Goal: Transaction & Acquisition: Purchase product/service

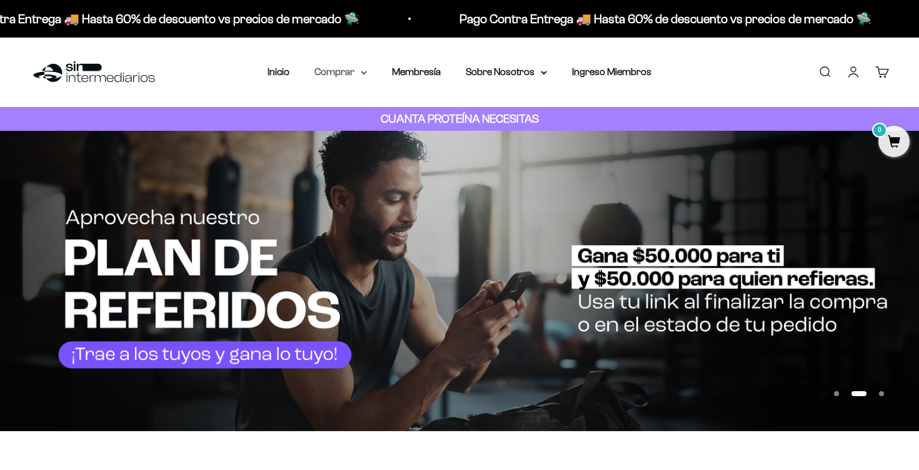
click at [342, 69] on summary "Comprar" at bounding box center [341, 72] width 53 height 16
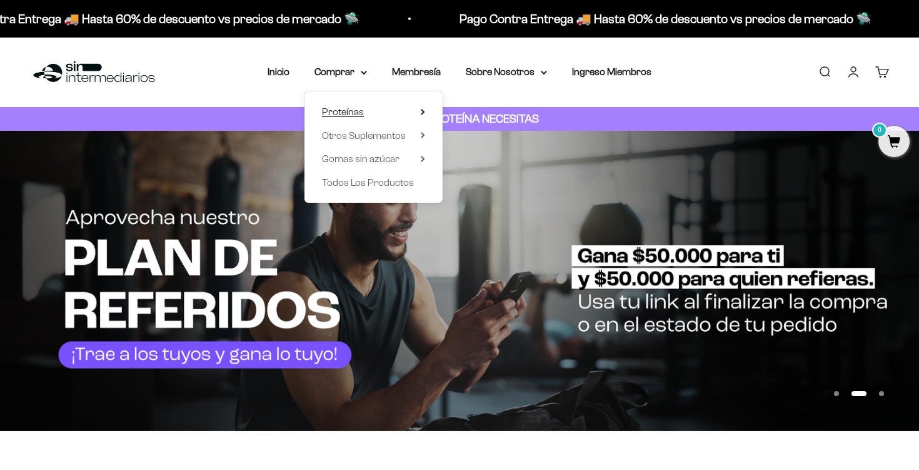
click at [375, 112] on summary "Proteínas" at bounding box center [373, 112] width 103 height 16
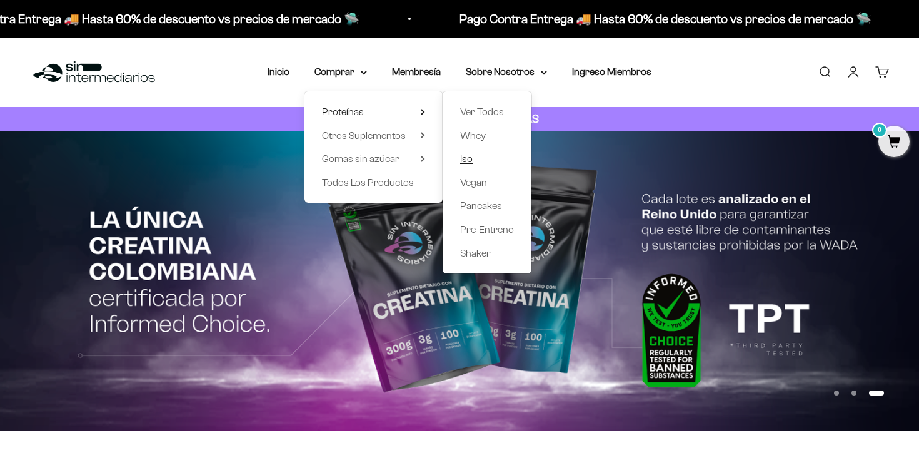
click at [466, 156] on span "Iso" at bounding box center [466, 158] width 13 height 11
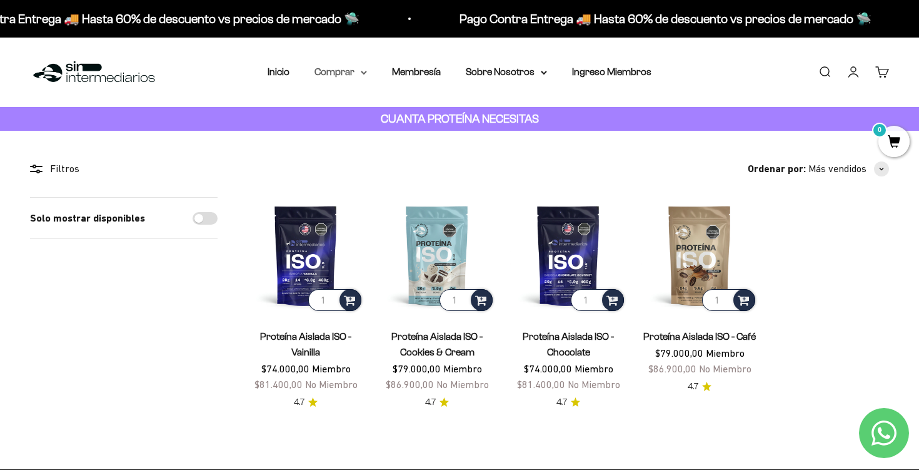
click at [347, 68] on summary "Comprar" at bounding box center [341, 72] width 53 height 16
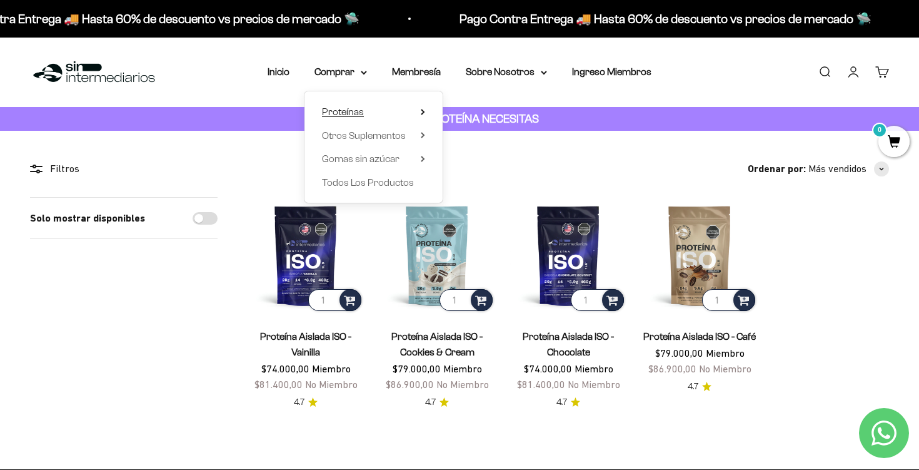
click at [371, 111] on summary "Proteínas" at bounding box center [373, 112] width 103 height 16
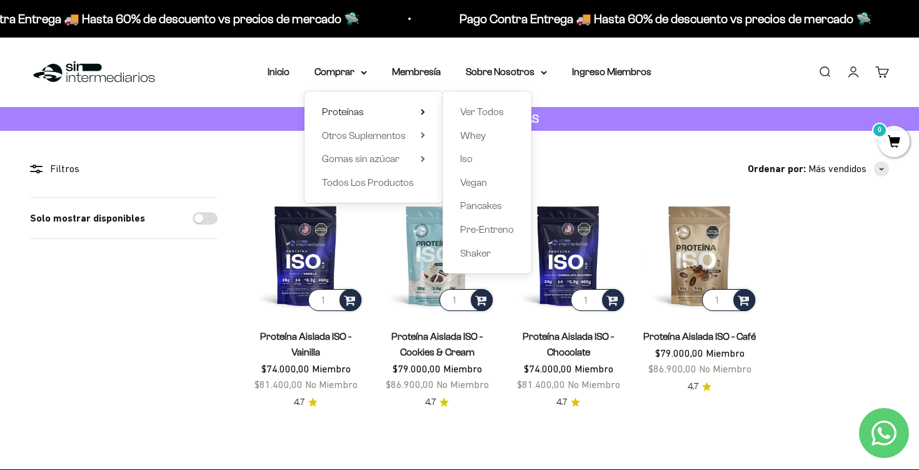
click at [685, 136] on section "Filtros Ordenar por Características Más vendidos Alfabéticamente, A-Z Alfabétic…" at bounding box center [459, 300] width 919 height 338
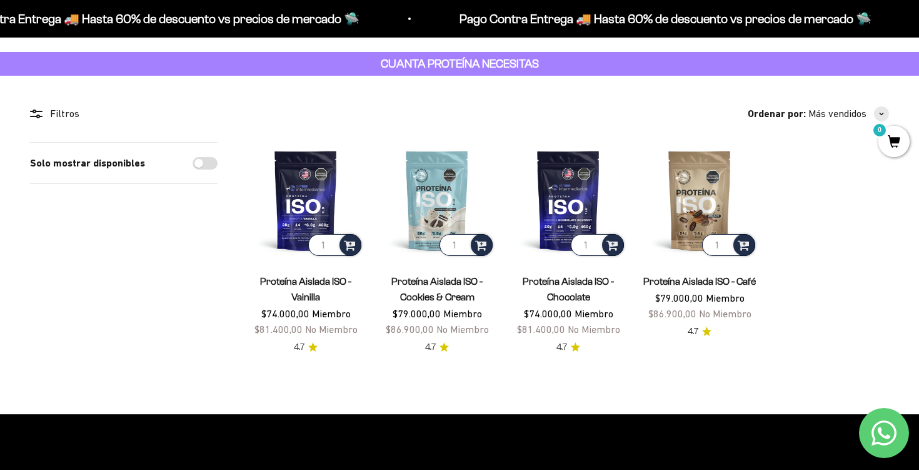
scroll to position [56, 0]
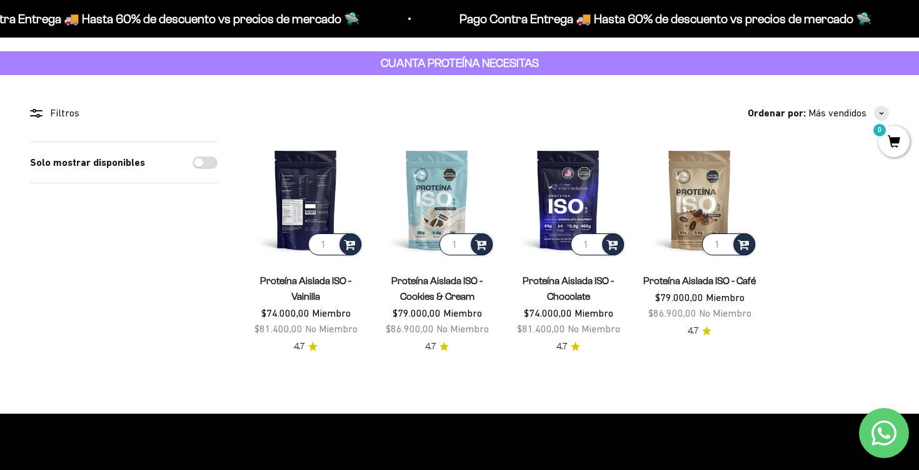
click at [318, 208] on img at bounding box center [306, 199] width 116 height 116
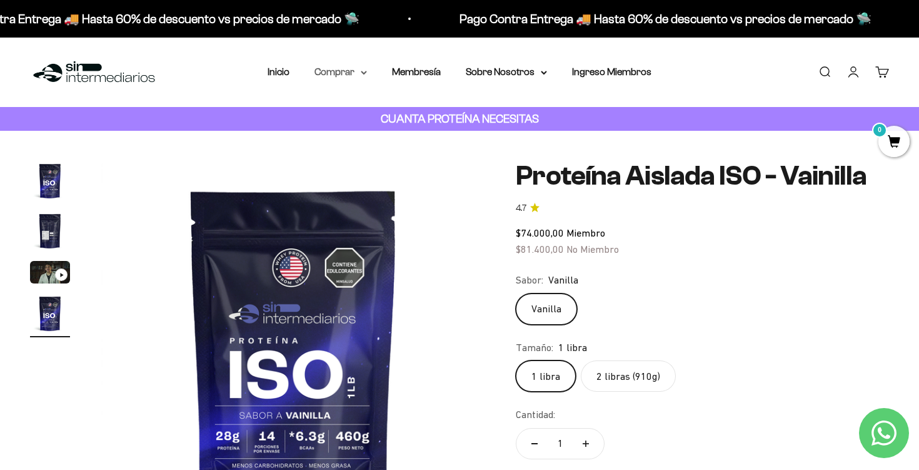
click at [338, 75] on summary "Comprar" at bounding box center [341, 72] width 53 height 16
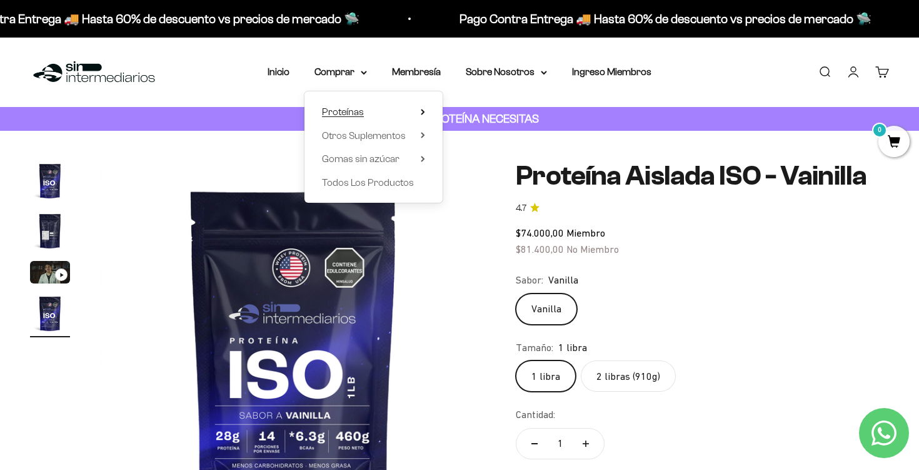
click at [368, 108] on summary "Proteínas" at bounding box center [373, 112] width 103 height 16
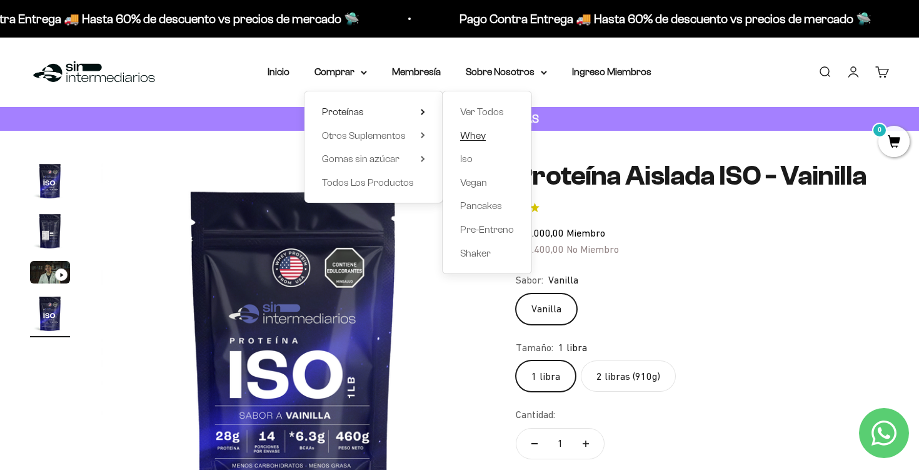
click at [471, 131] on span "Whey" at bounding box center [473, 135] width 26 height 11
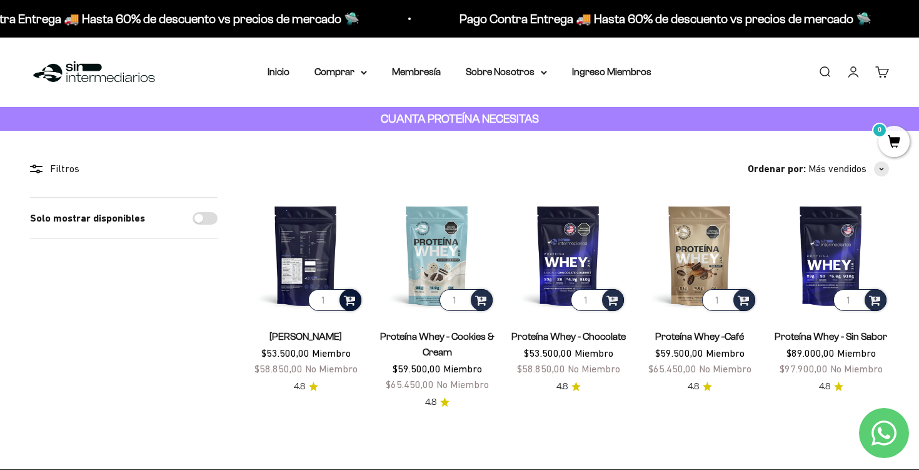
click at [349, 298] on span at bounding box center [350, 299] width 12 height 14
click at [340, 278] on span "Vainilla / 5 libras (2280g)" at bounding box center [306, 280] width 83 height 9
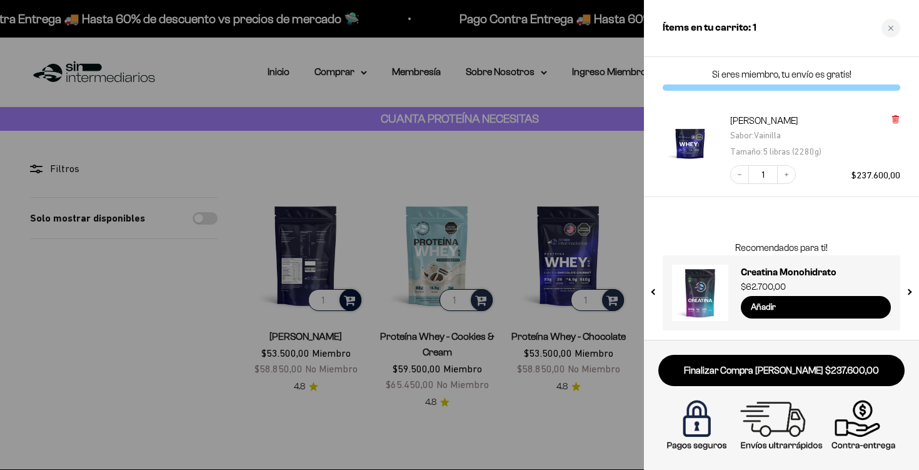
click at [896, 115] on icon at bounding box center [895, 118] width 3 height 6
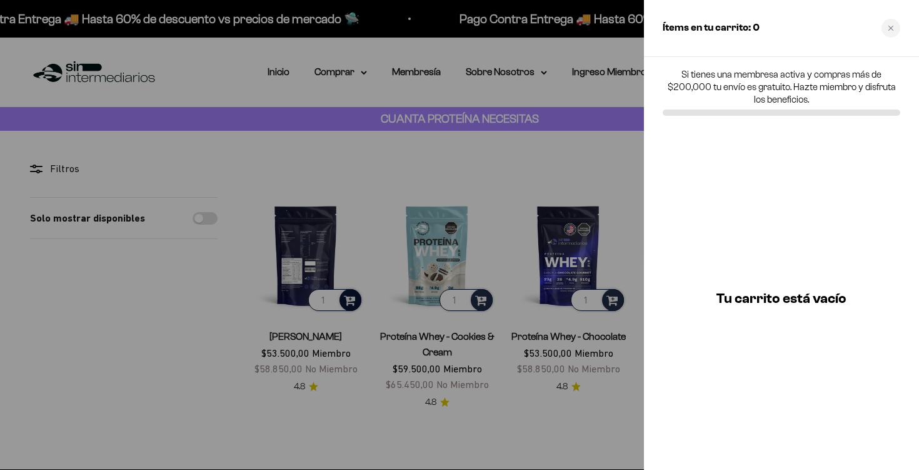
click at [350, 299] on div at bounding box center [459, 235] width 919 height 470
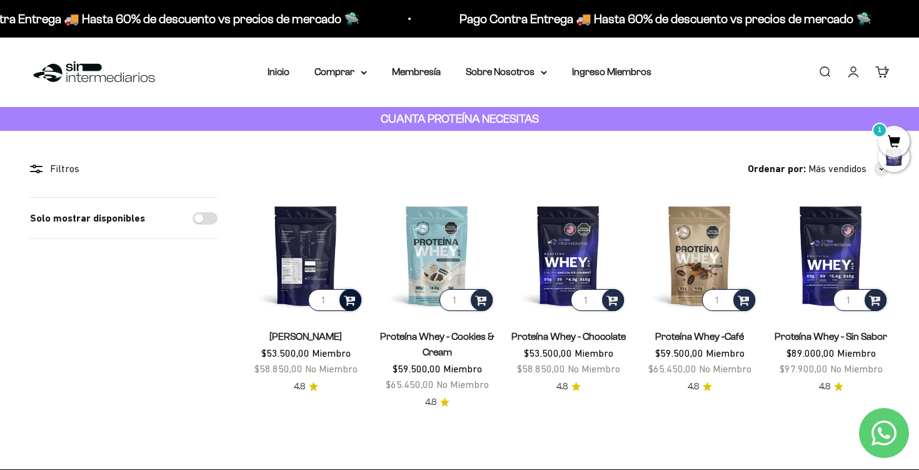
click at [350, 299] on span at bounding box center [350, 299] width 12 height 14
click at [338, 267] on span "Vainilla / 2 libras (910g)" at bounding box center [307, 265] width 76 height 9
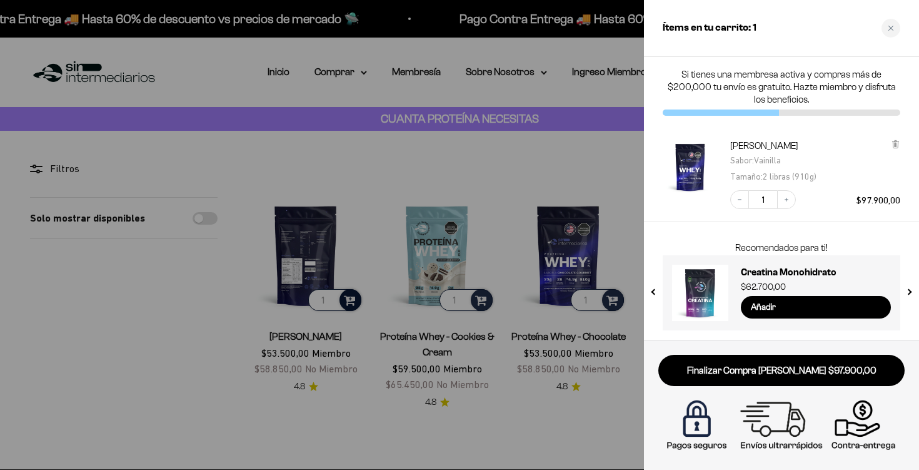
click at [585, 157] on div at bounding box center [459, 235] width 919 height 470
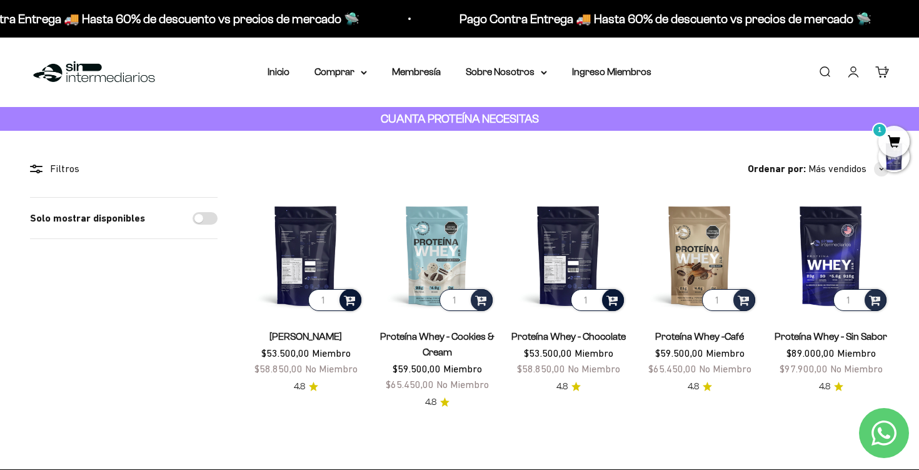
click at [615, 303] on span at bounding box center [613, 299] width 12 height 14
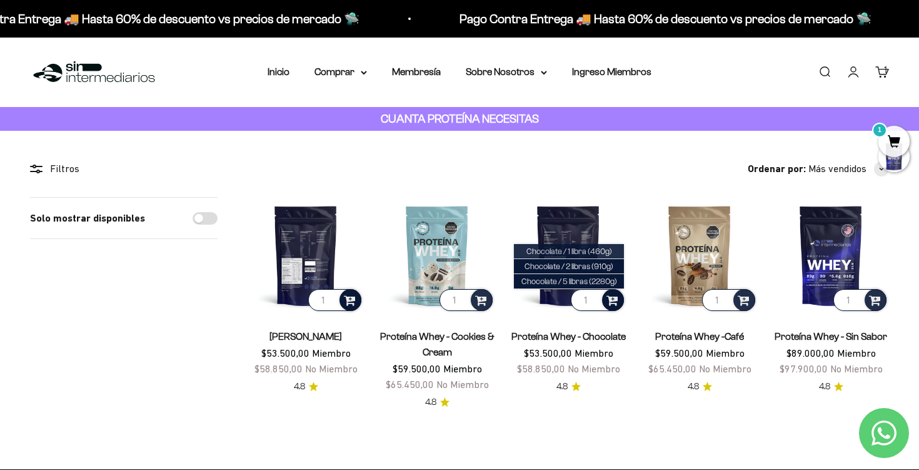
click at [600, 255] on span "Chocolate / 1 libra (460g)" at bounding box center [570, 250] width 86 height 9
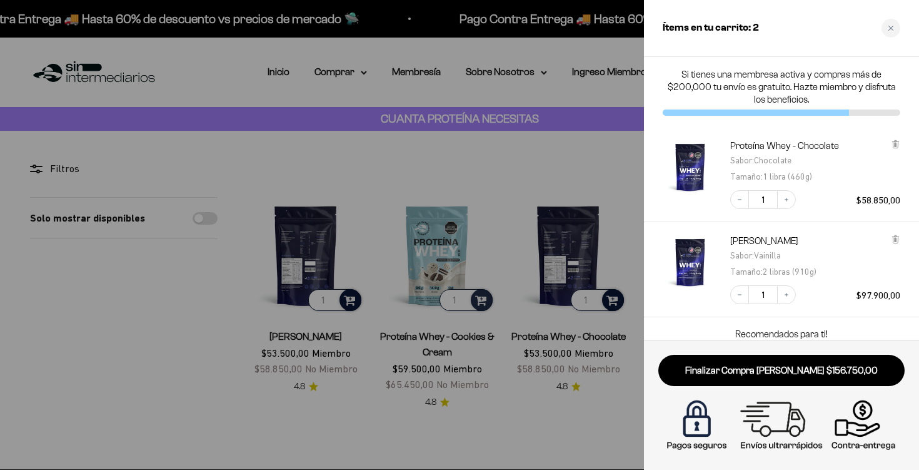
click at [520, 163] on div at bounding box center [459, 235] width 919 height 470
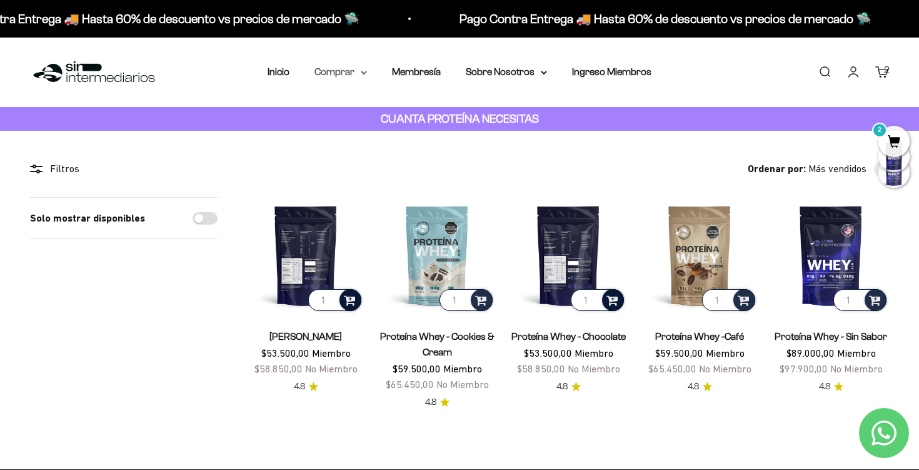
click at [335, 73] on summary "Comprar" at bounding box center [341, 72] width 53 height 16
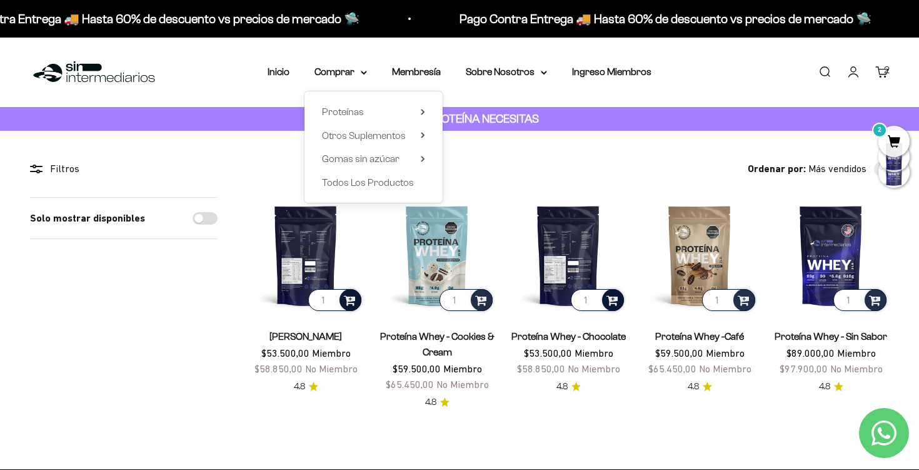
click at [427, 133] on div "Proteínas Ver Todos Whey Iso Vegan Shaker" at bounding box center [374, 146] width 138 height 111
click at [421, 134] on icon at bounding box center [423, 135] width 4 height 6
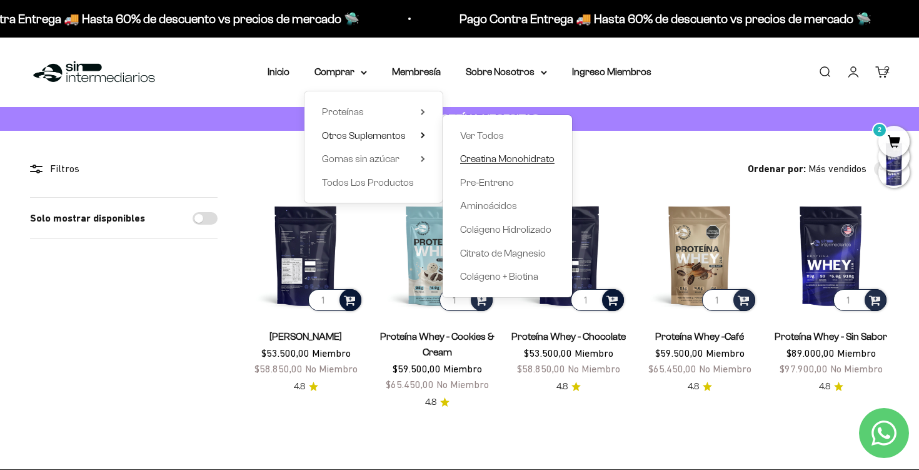
click at [506, 158] on span "Creatina Monohidrato" at bounding box center [507, 158] width 94 height 11
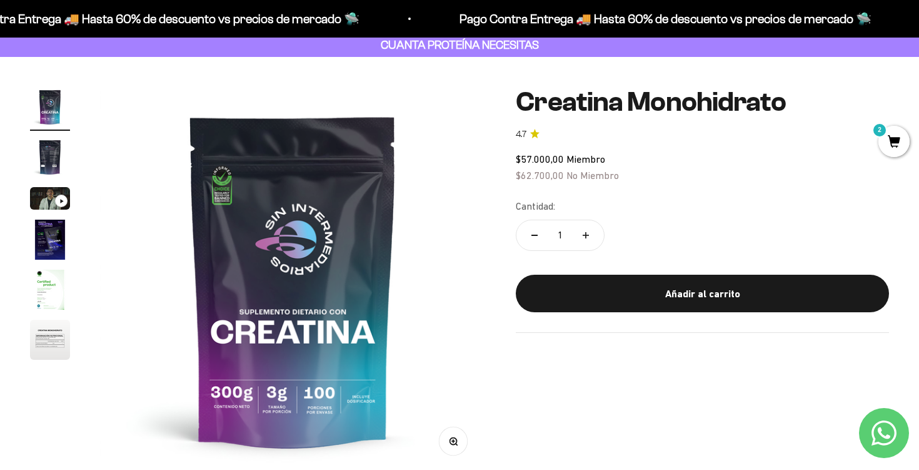
click at [594, 244] on button "Aumentar cantidad" at bounding box center [586, 235] width 36 height 30
type input "2"
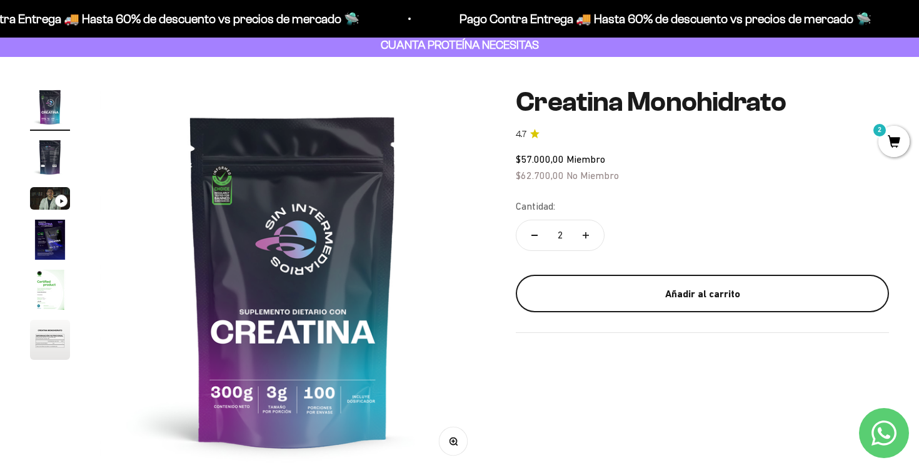
click at [640, 286] on div "Añadir al carrito" at bounding box center [702, 294] width 323 height 16
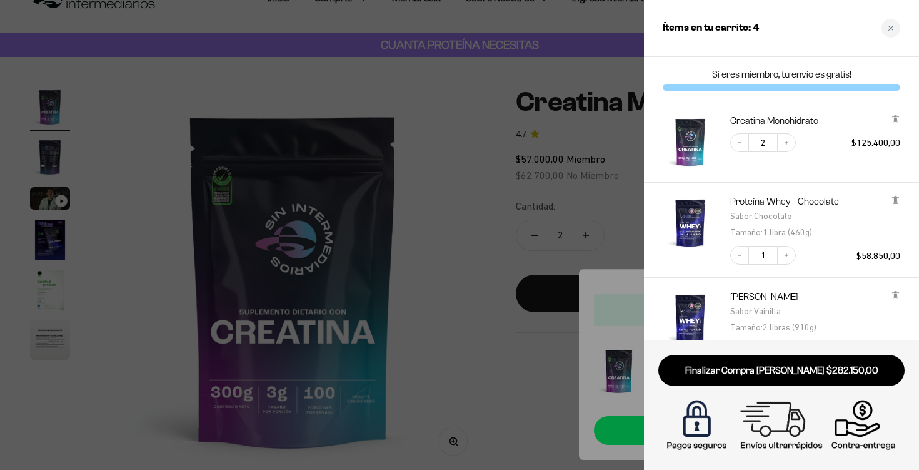
click at [485, 121] on div at bounding box center [459, 235] width 919 height 470
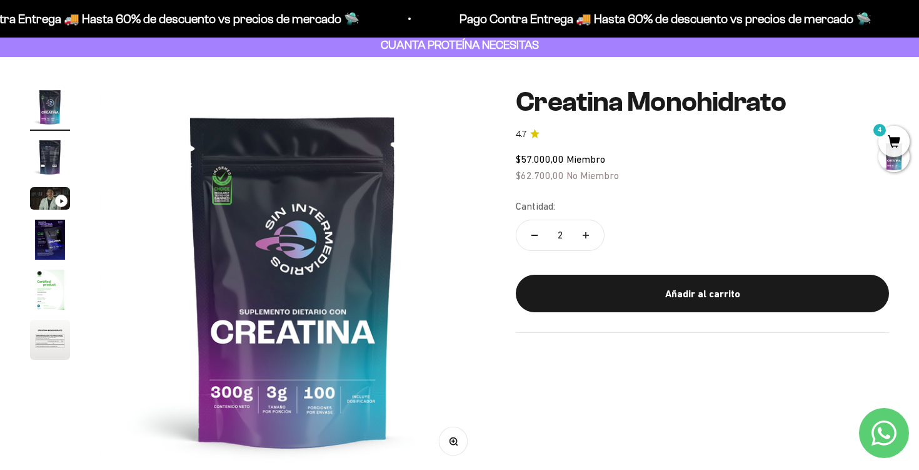
click at [896, 141] on span "4" at bounding box center [894, 141] width 31 height 31
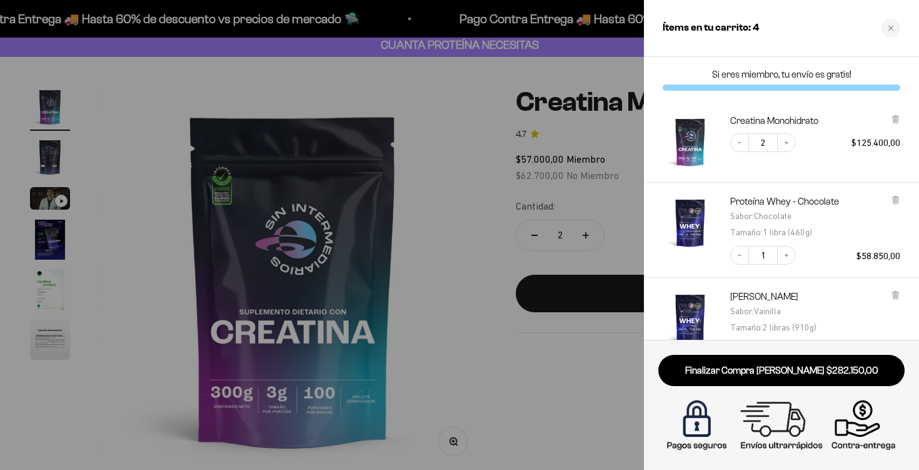
click at [582, 161] on div at bounding box center [459, 235] width 919 height 470
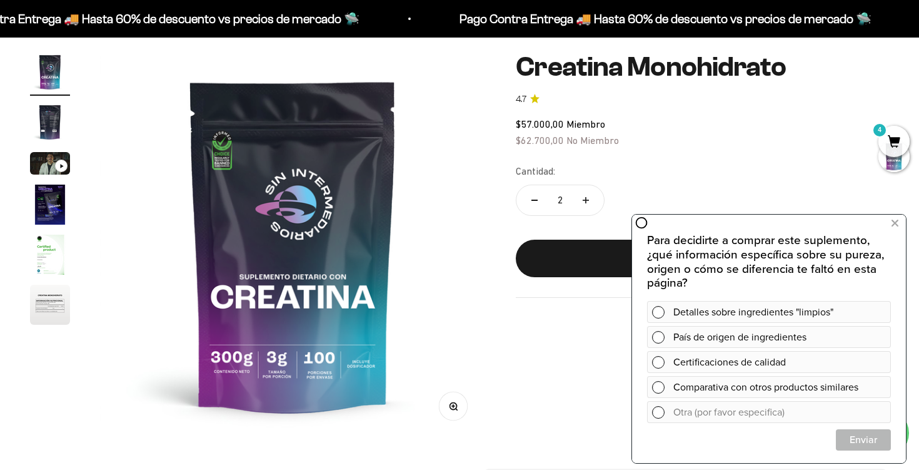
scroll to position [44, 0]
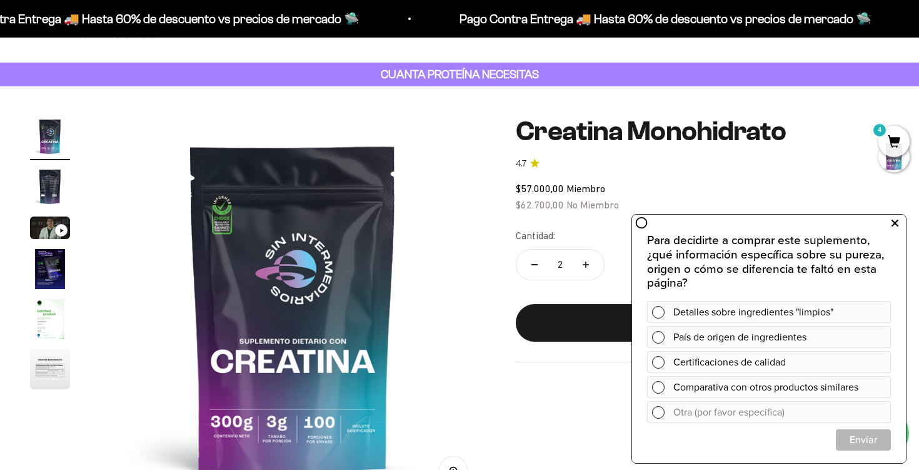
click at [893, 225] on icon at bounding box center [895, 223] width 7 height 16
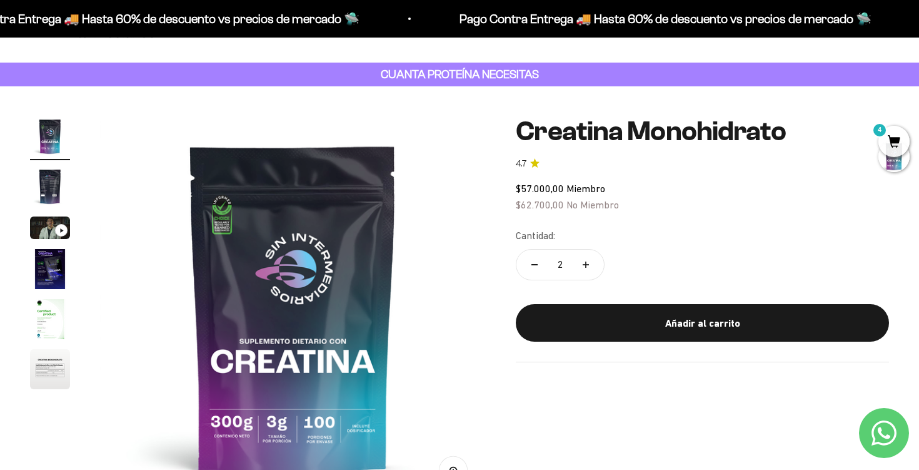
click at [894, 132] on span "4" at bounding box center [894, 141] width 31 height 31
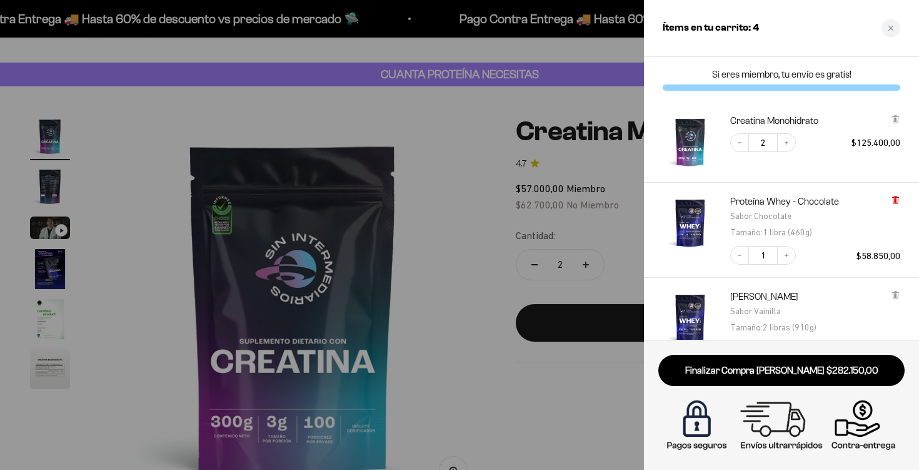
click at [893, 198] on icon at bounding box center [895, 199] width 9 height 9
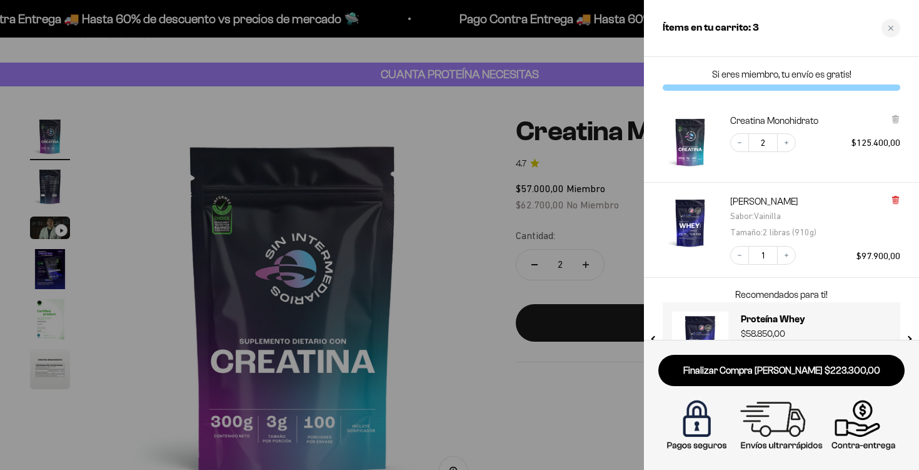
click at [894, 195] on icon at bounding box center [895, 199] width 9 height 9
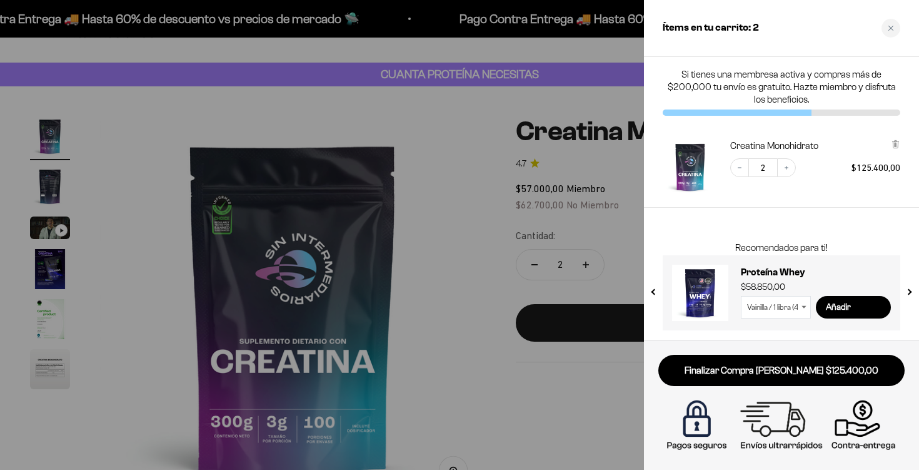
click at [337, 88] on div at bounding box center [459, 235] width 919 height 470
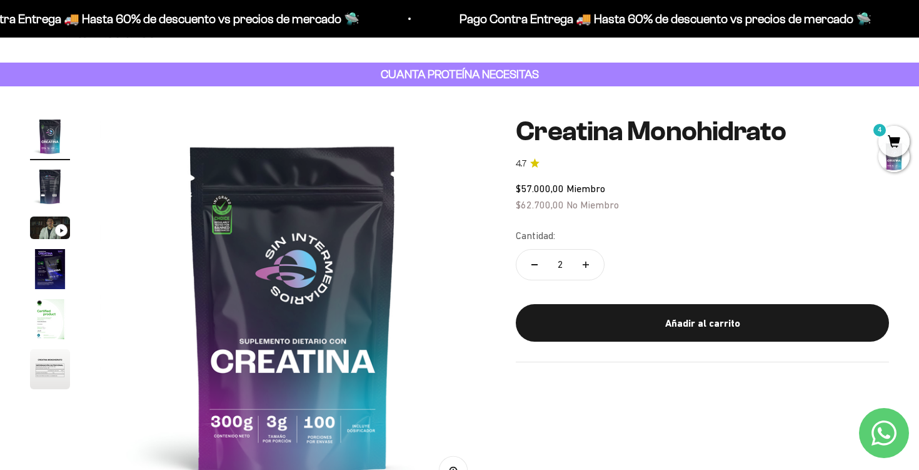
scroll to position [0, 0]
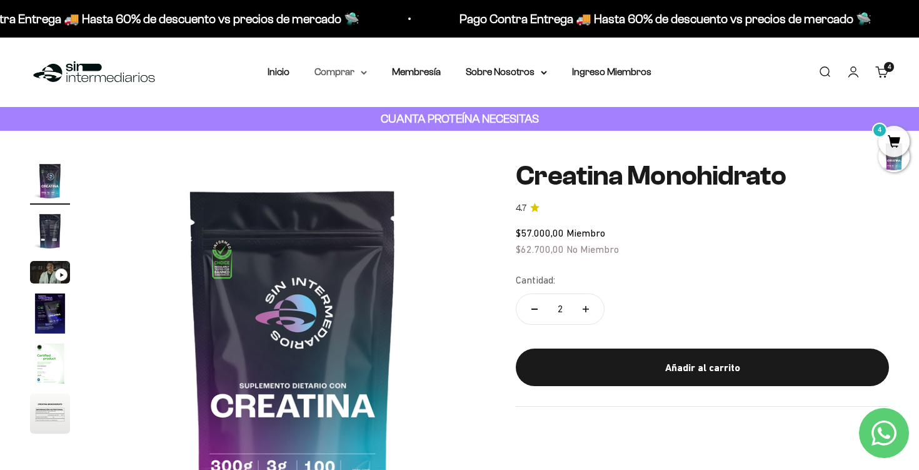
click at [338, 73] on summary "Comprar" at bounding box center [341, 72] width 53 height 16
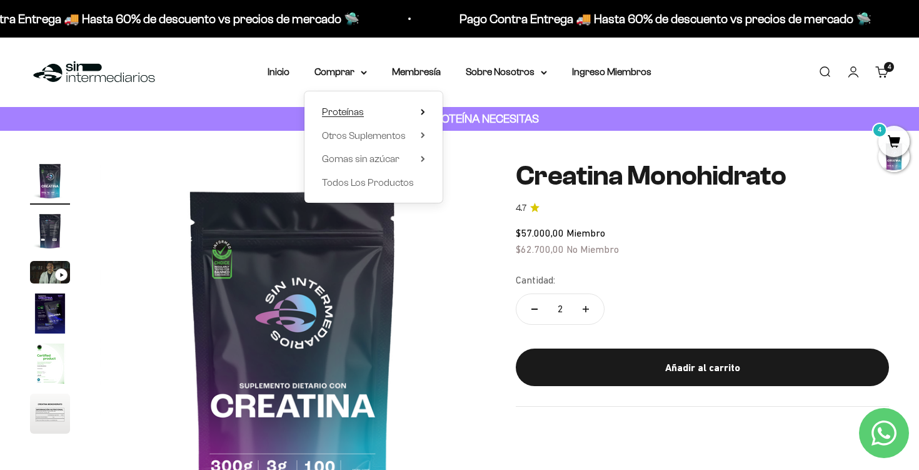
click at [418, 112] on summary "Proteínas" at bounding box center [373, 112] width 103 height 16
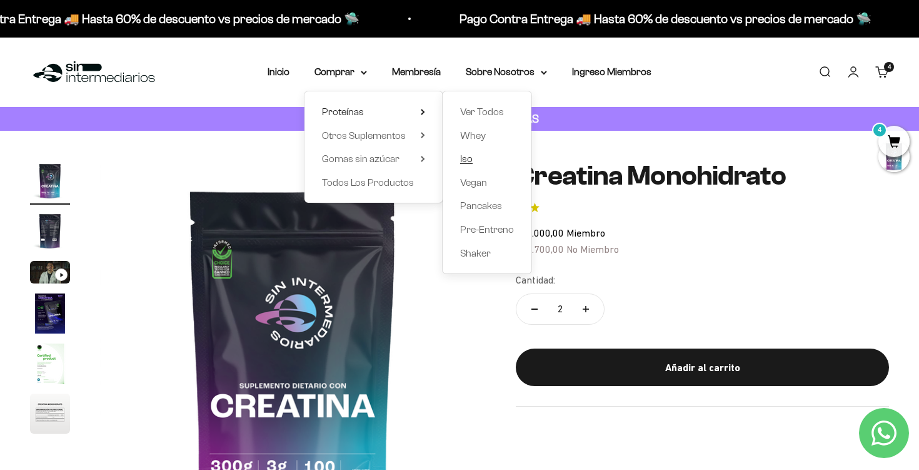
click at [476, 160] on link "Iso" at bounding box center [487, 159] width 54 height 16
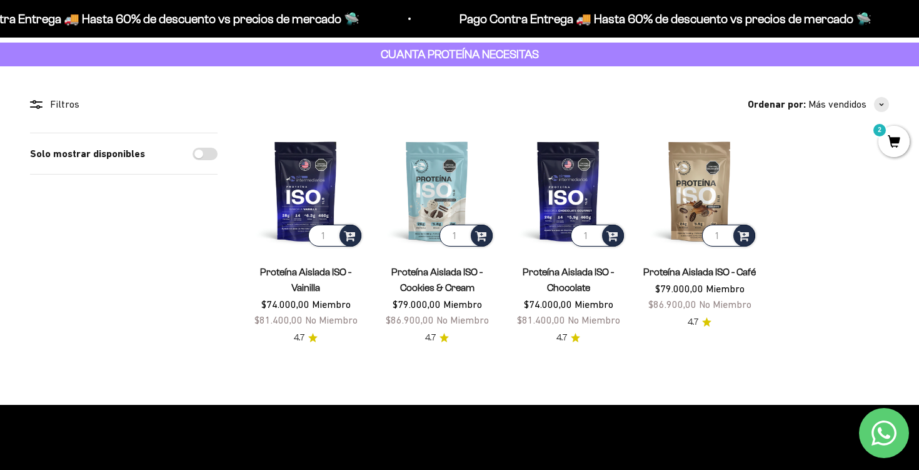
scroll to position [58, 0]
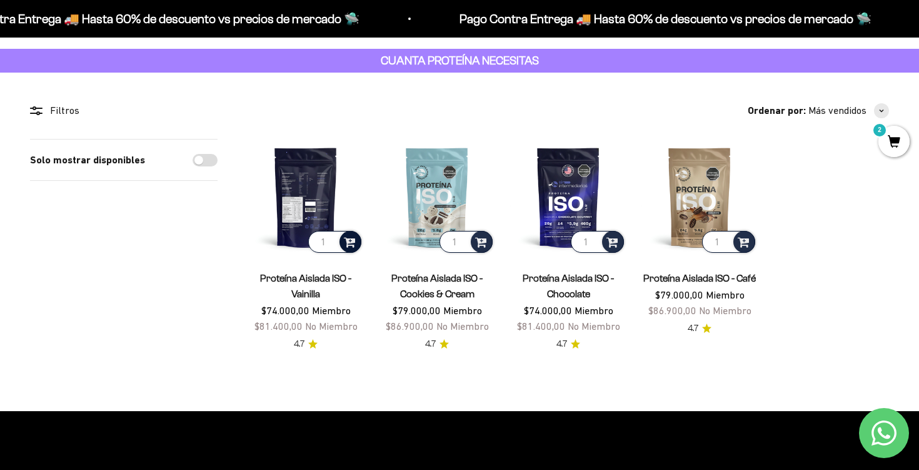
click at [349, 241] on span at bounding box center [350, 241] width 12 height 14
click at [338, 225] on span "Vanilla / 2 libras (910g)" at bounding box center [307, 222] width 74 height 9
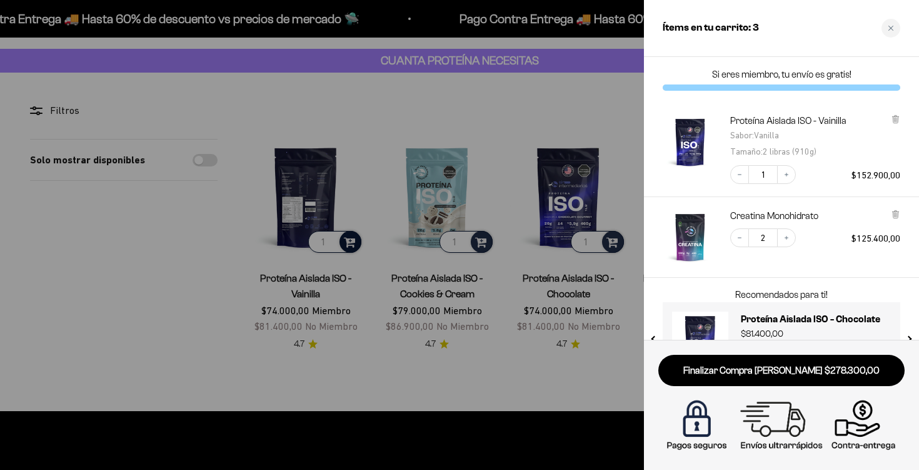
click at [407, 107] on div at bounding box center [459, 235] width 919 height 470
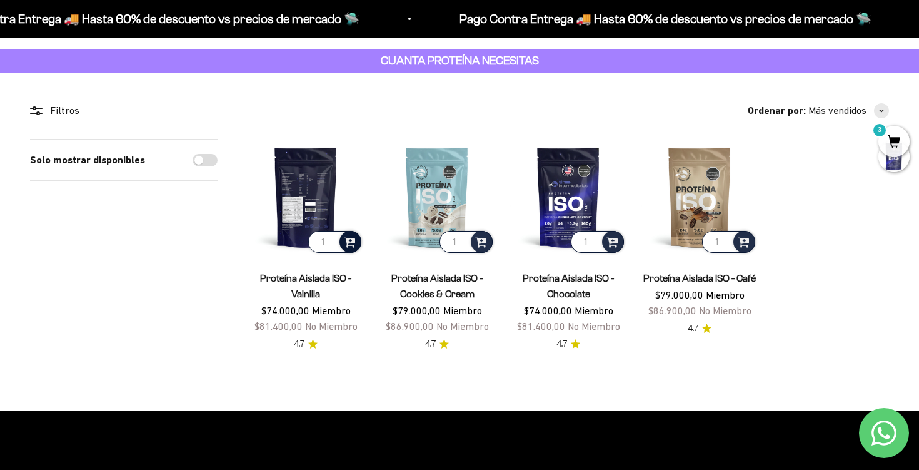
click at [900, 128] on span "3" at bounding box center [894, 141] width 31 height 31
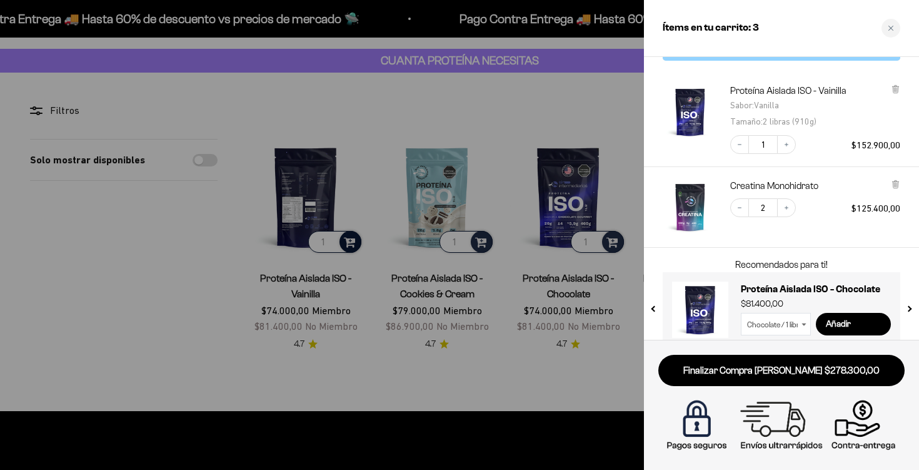
scroll to position [0, 0]
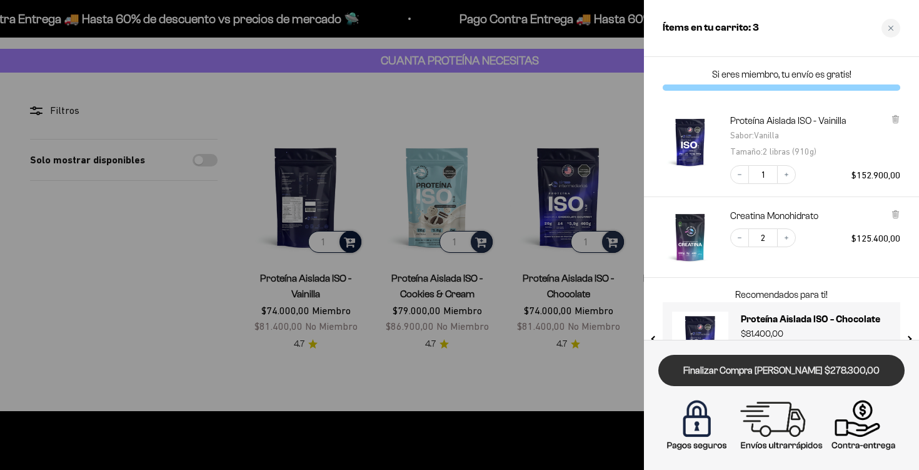
click at [806, 368] on link "Finalizar Compra Segura $278.300,00" at bounding box center [782, 371] width 246 height 32
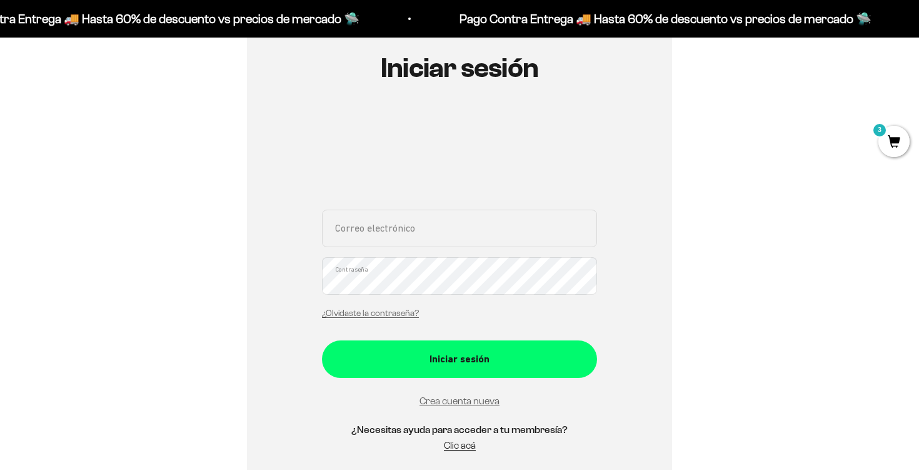
scroll to position [134, 0]
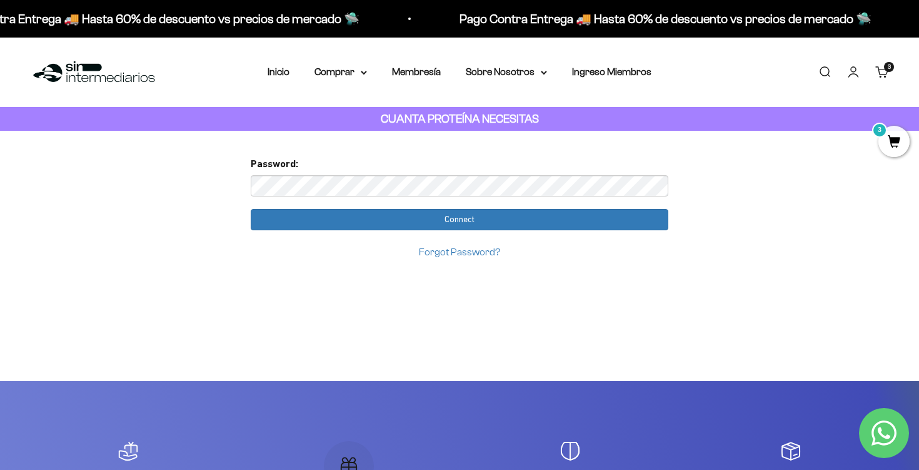
click at [251, 209] on input "Connect" at bounding box center [460, 219] width 418 height 21
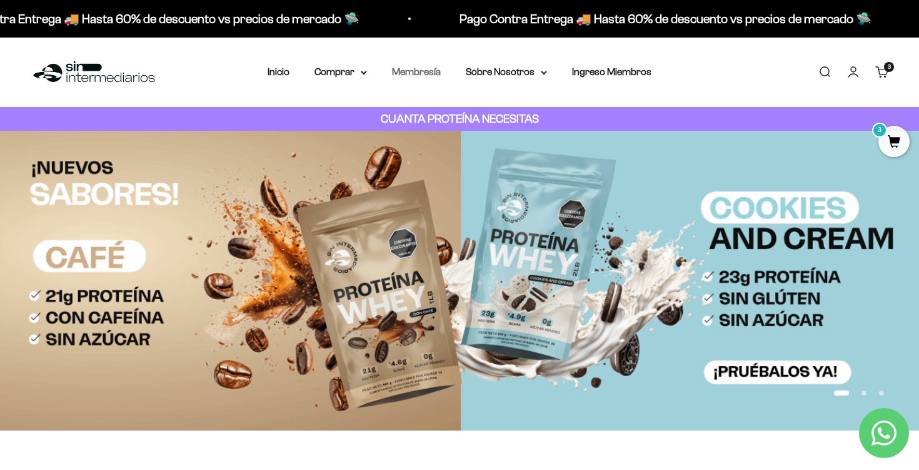
click at [412, 77] on link "Membresía" at bounding box center [416, 71] width 49 height 11
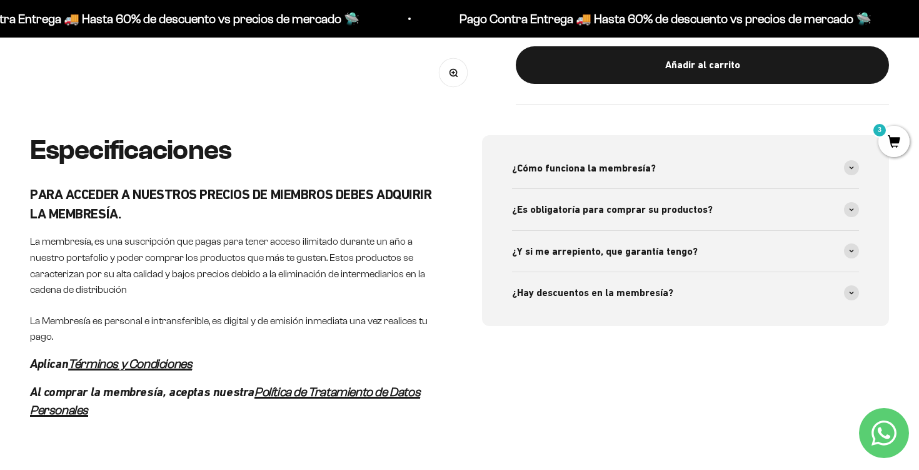
scroll to position [515, 0]
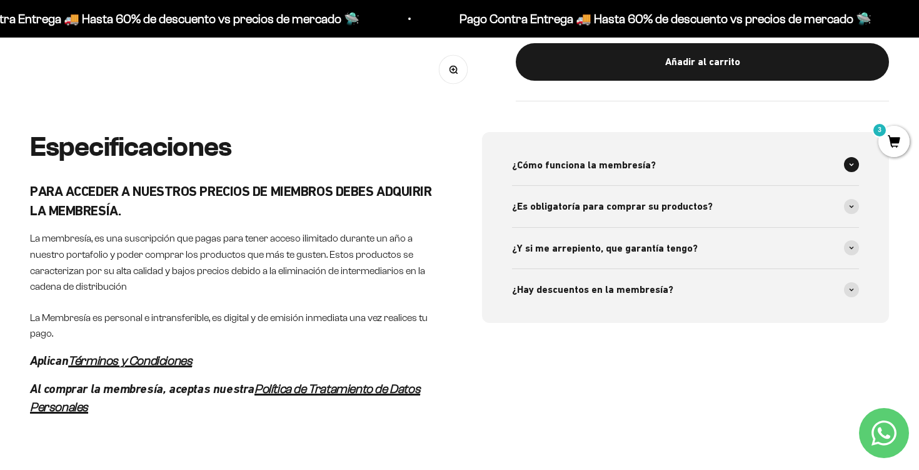
click at [592, 172] on span "¿Cómo funciona la membresía?" at bounding box center [584, 165] width 144 height 16
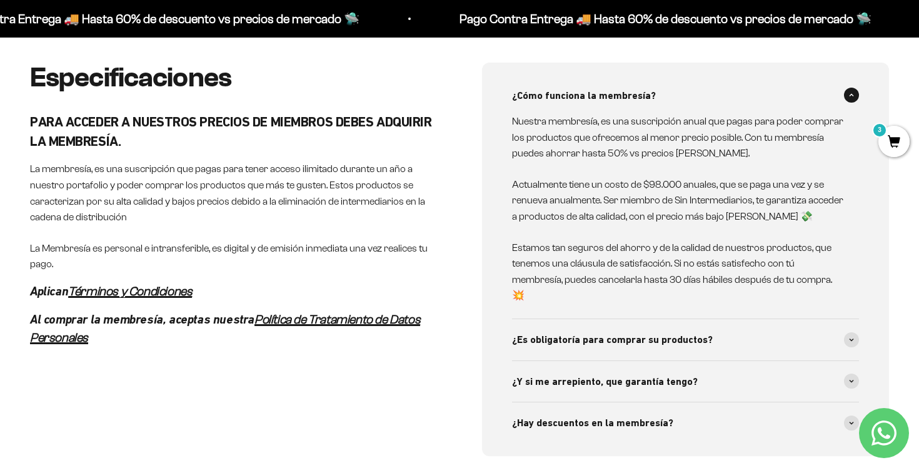
scroll to position [587, 0]
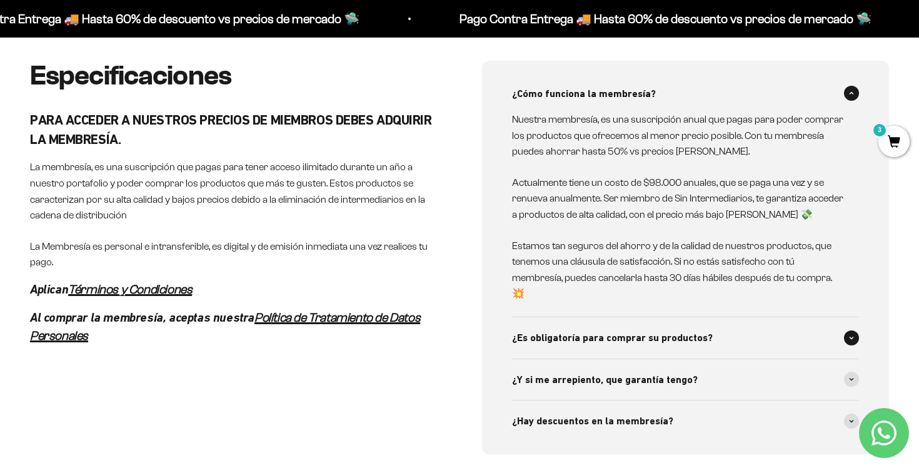
click at [614, 330] on span "¿Es obligatoría para comprar su productos?" at bounding box center [612, 338] width 201 height 16
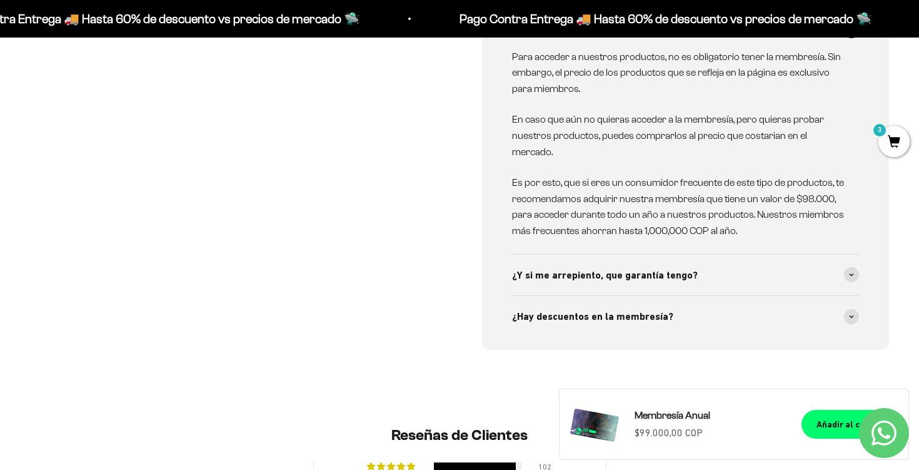
scroll to position [899, 0]
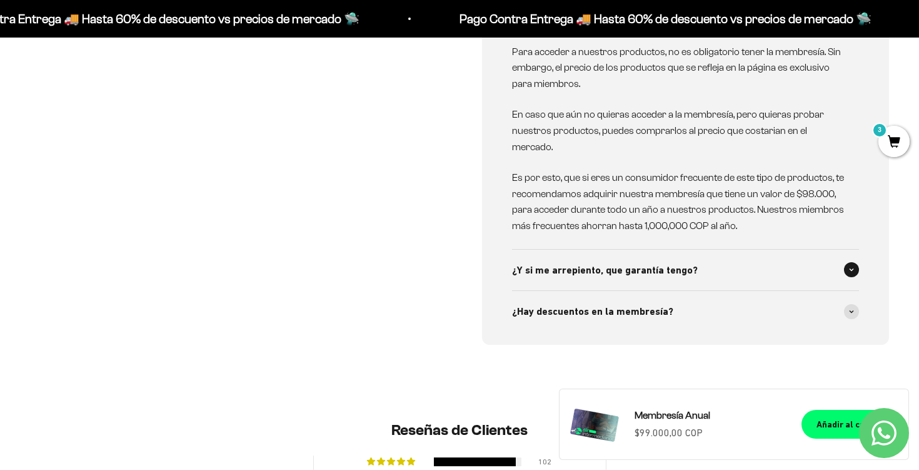
click at [594, 262] on span "¿Y si me arrepiento, que garantía tengo?" at bounding box center [605, 270] width 186 height 16
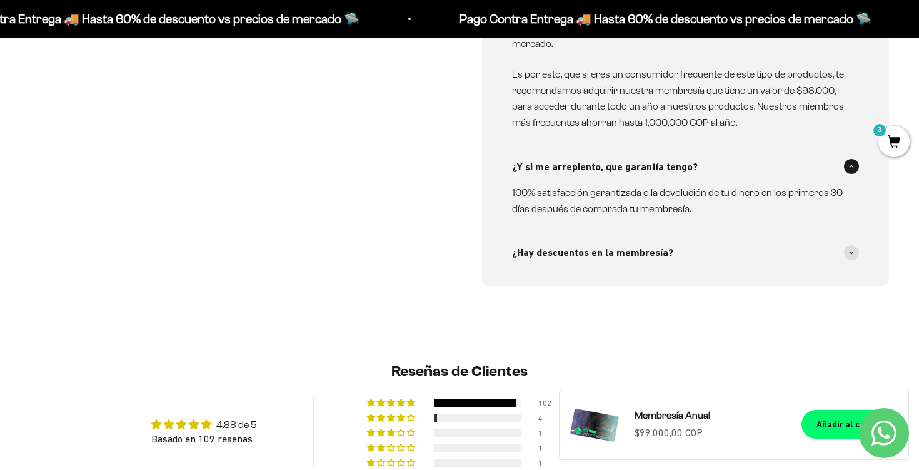
scroll to position [1003, 0]
click at [594, 255] on div "¿Hay descuentos en la membresía?" at bounding box center [685, 251] width 347 height 41
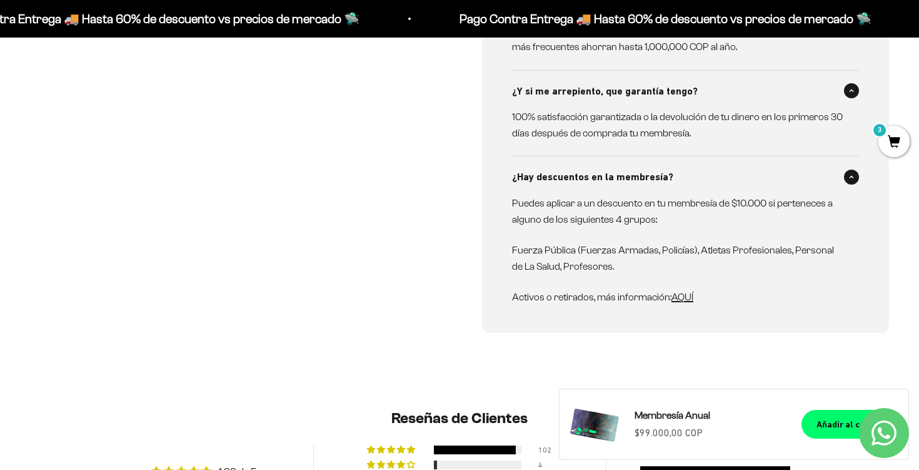
scroll to position [1078, 0]
click at [629, 241] on p "Fuerza Pública (Fuerzas Armadas, Policías), Atletas Profesionales, Personal de …" at bounding box center [678, 257] width 332 height 32
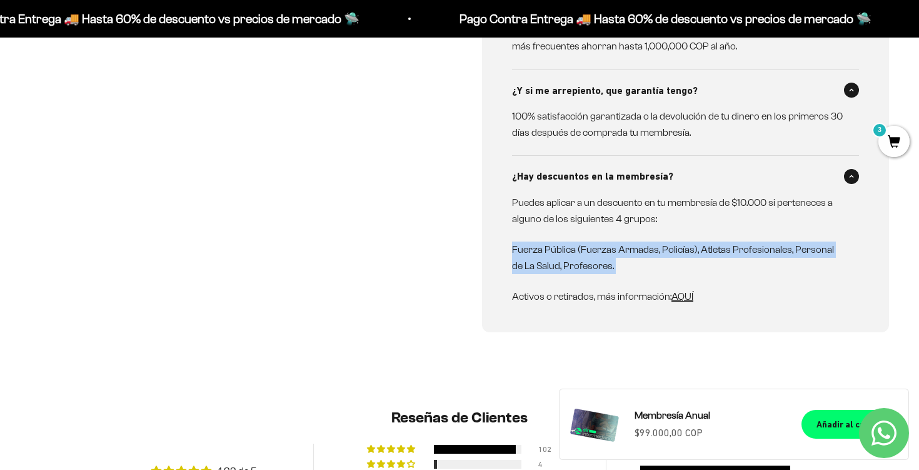
click at [623, 263] on div "Puedes aplicar a un descuento en tu membresía de $10.000 si perteneces a alguno…" at bounding box center [678, 250] width 332 height 110
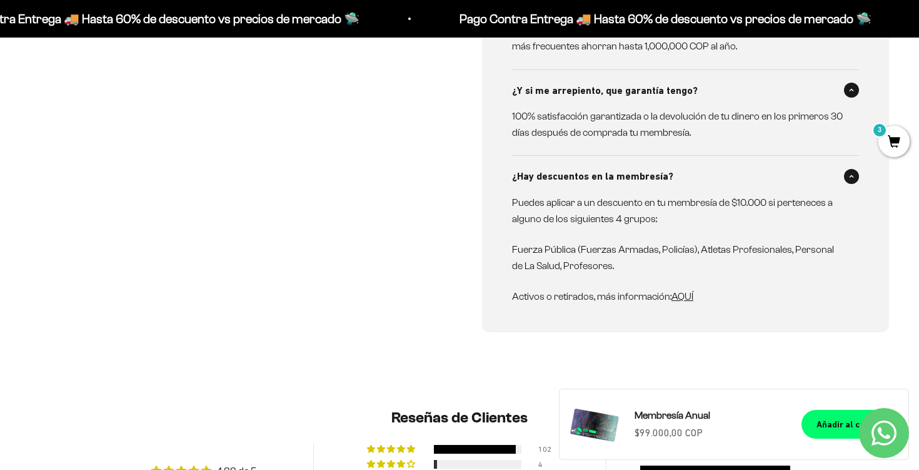
click at [689, 291] on span "AQUÍ" at bounding box center [683, 296] width 22 height 11
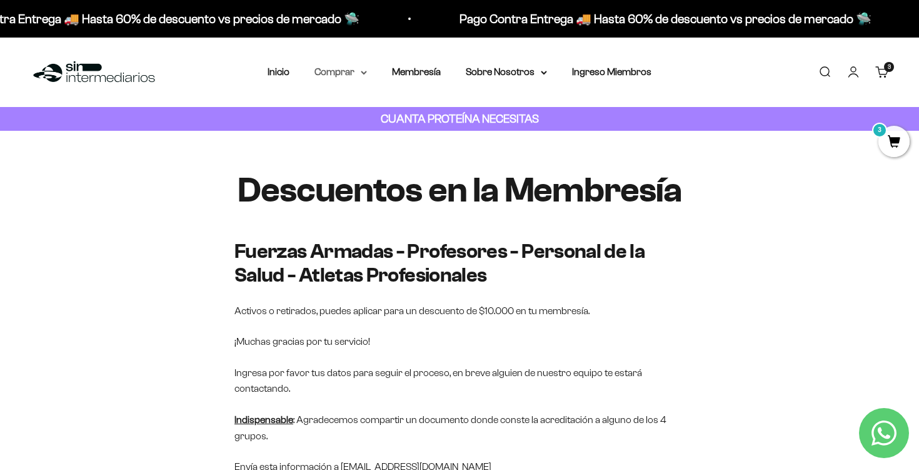
click at [355, 71] on summary "Comprar" at bounding box center [341, 72] width 53 height 16
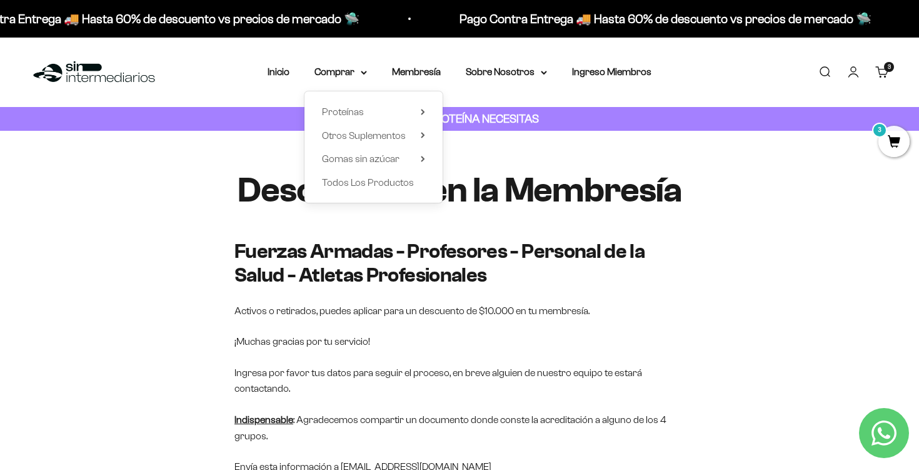
click at [291, 189] on h1 "Descuentos en la Membresía" at bounding box center [460, 190] width 450 height 39
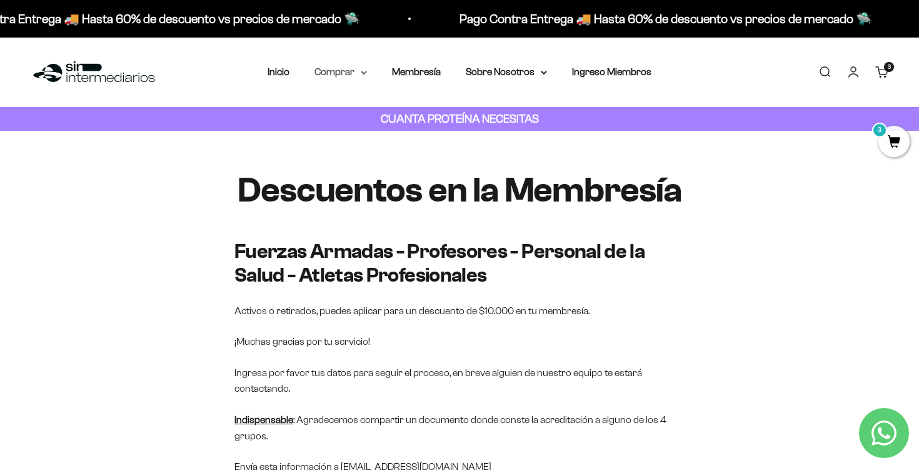
click at [332, 72] on summary "Comprar" at bounding box center [341, 72] width 53 height 16
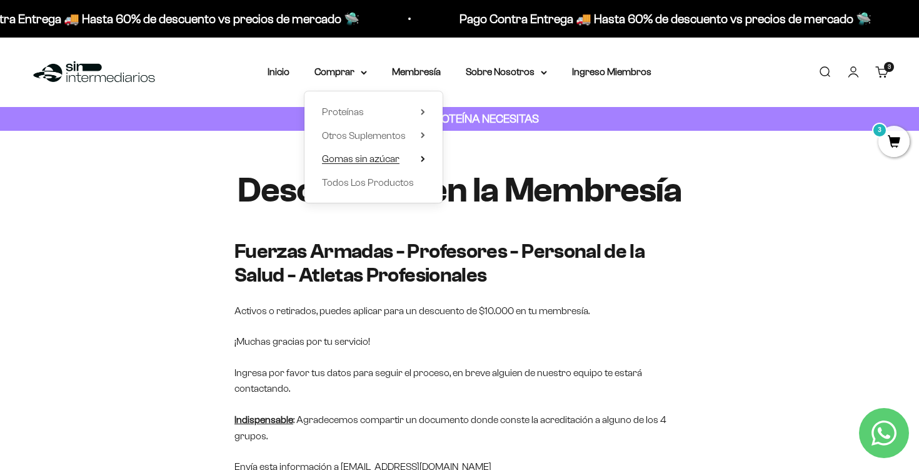
click at [385, 162] on span "Gomas sin azúcar" at bounding box center [361, 158] width 78 height 11
click at [402, 178] on span "Todos Los Productos" at bounding box center [368, 182] width 92 height 11
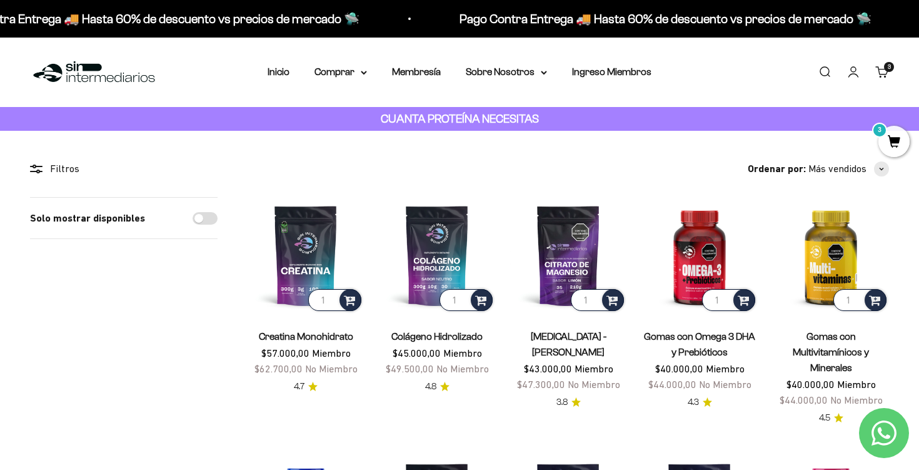
click at [888, 78] on link "Carrito 3 artículos 3" at bounding box center [883, 72] width 14 height 14
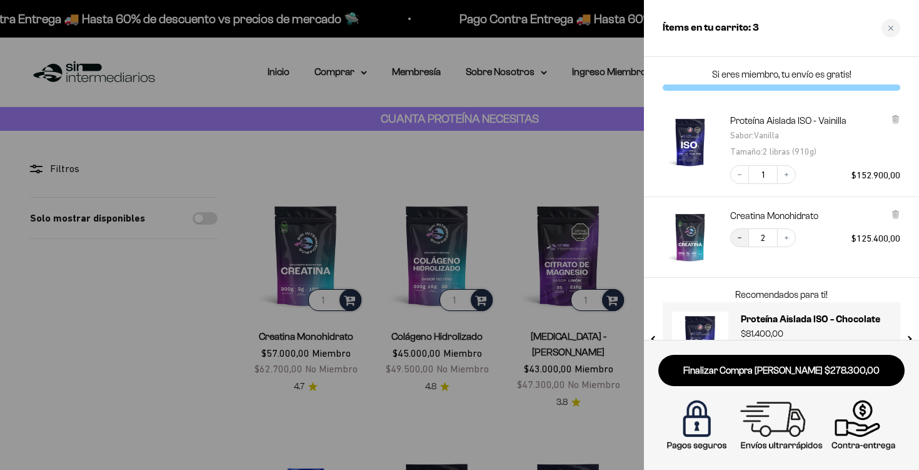
click at [741, 240] on icon "Decrease quantity" at bounding box center [740, 238] width 8 height 8
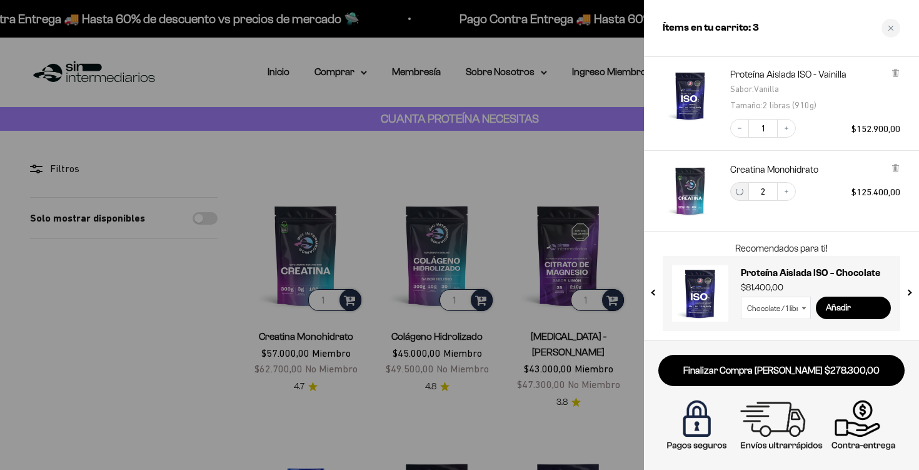
scroll to position [47, 0]
click at [508, 29] on div at bounding box center [459, 235] width 919 height 470
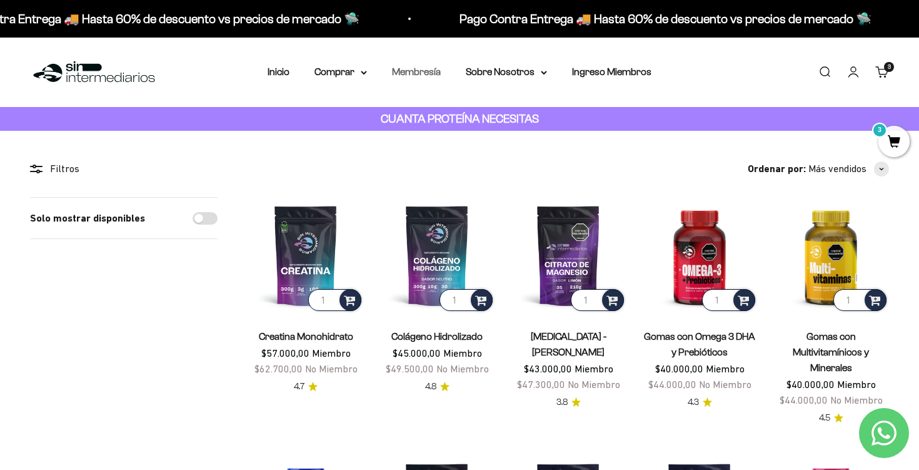
click at [415, 73] on link "Membresía" at bounding box center [416, 71] width 49 height 11
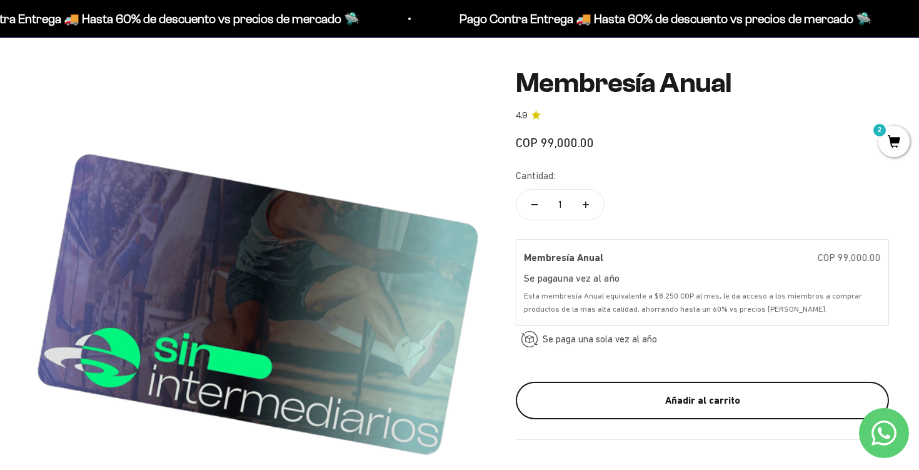
click at [676, 404] on div "Añadir al carrito" at bounding box center [702, 400] width 323 height 16
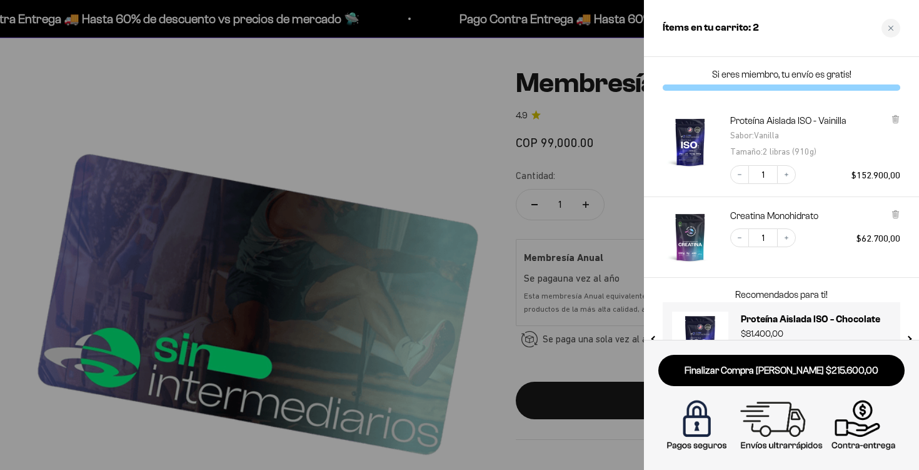
scroll to position [192, 0]
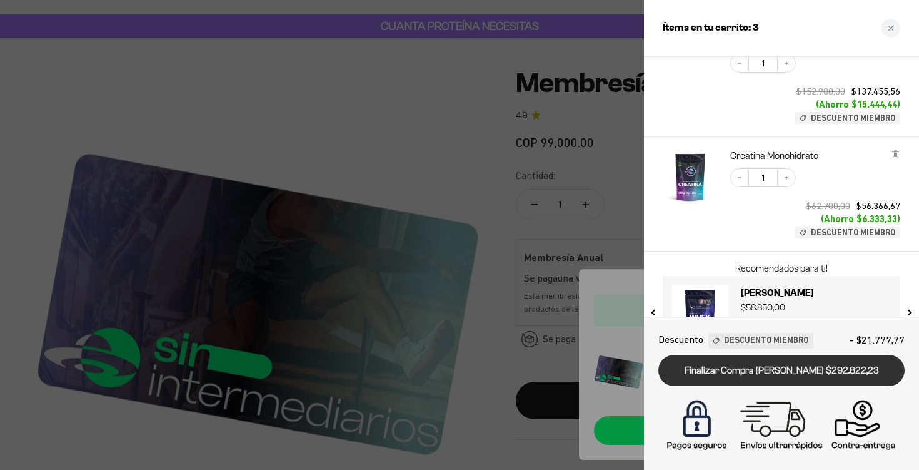
click at [797, 367] on link "Finalizar Compra [PERSON_NAME] $292.822,23" at bounding box center [782, 371] width 246 height 32
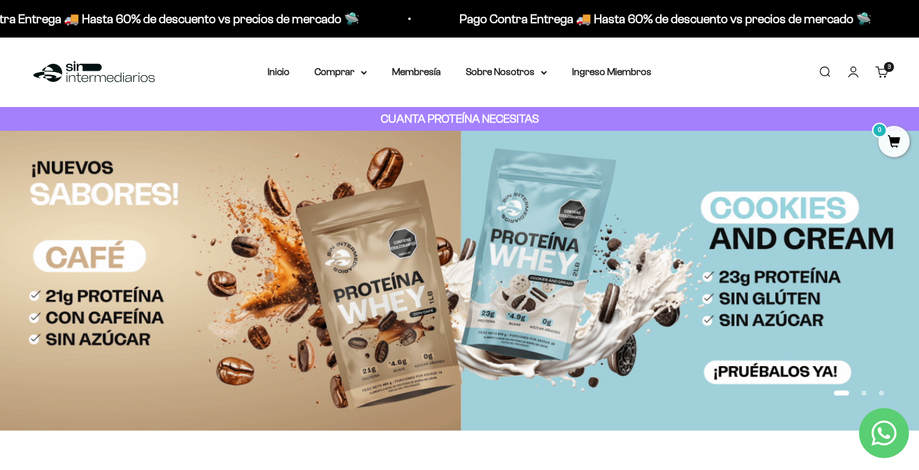
click at [886, 72] on link "Carrito 3 artículos 3" at bounding box center [883, 72] width 14 height 14
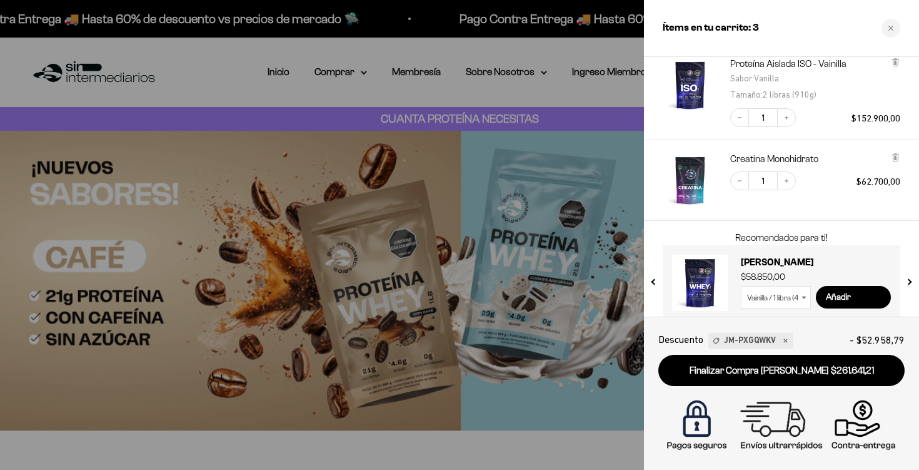
scroll to position [151, 0]
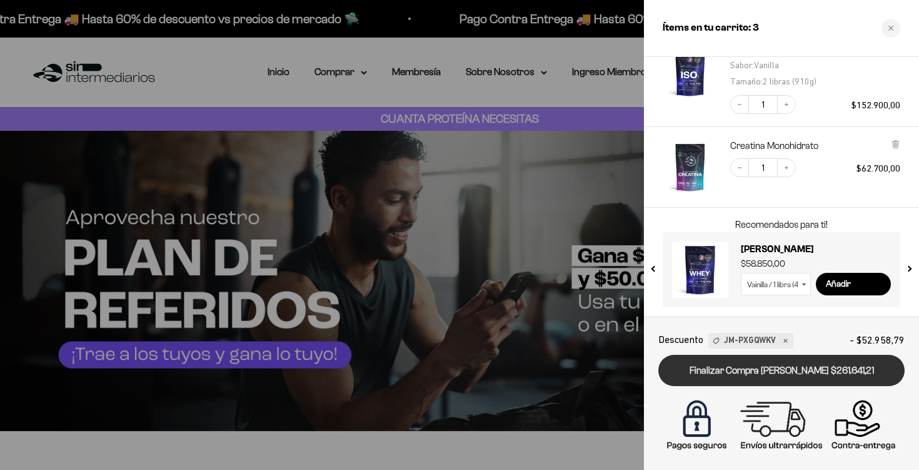
click at [780, 375] on link "Finalizar Compra Segura $261.641,21" at bounding box center [782, 371] width 246 height 32
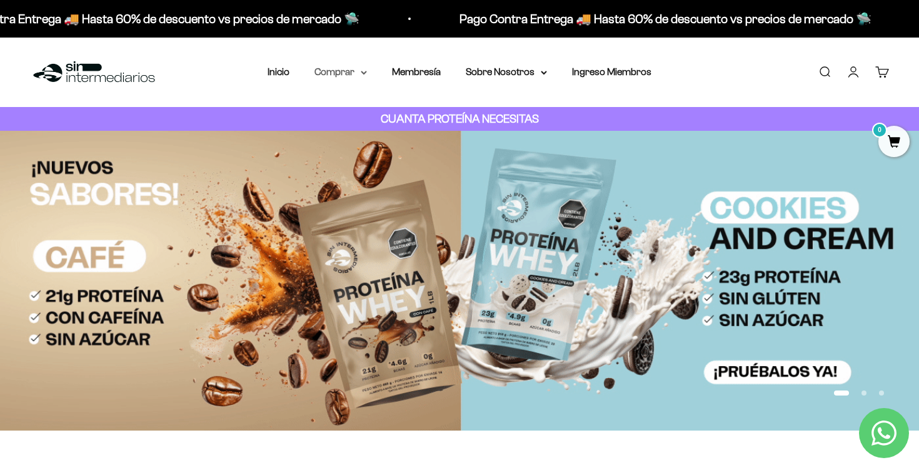
click at [358, 74] on summary "Comprar" at bounding box center [341, 72] width 53 height 16
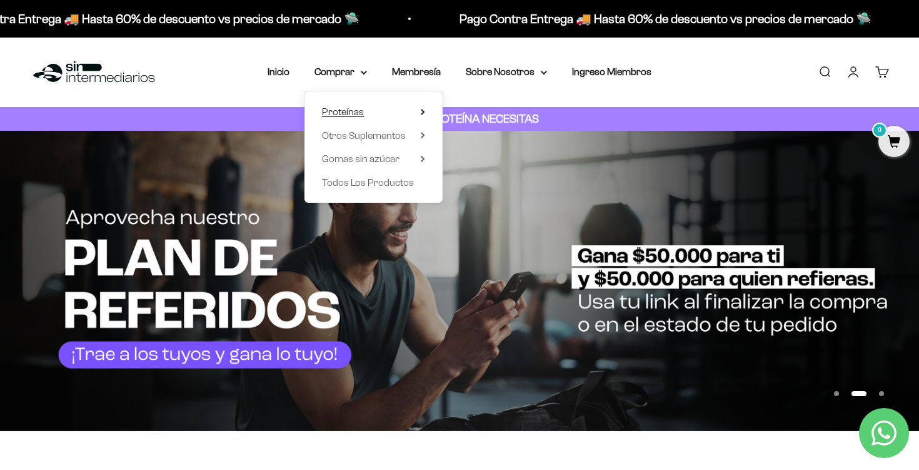
click at [421, 112] on icon at bounding box center [423, 112] width 4 height 6
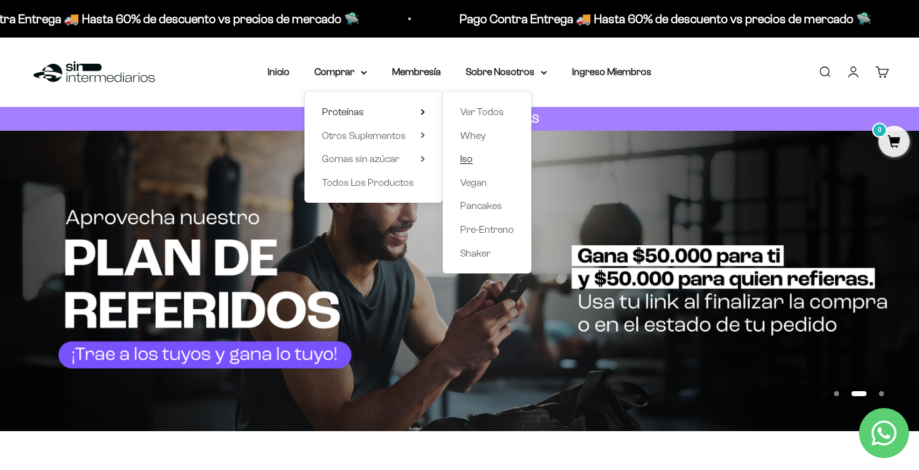
click at [472, 166] on span "Iso" at bounding box center [466, 159] width 13 height 16
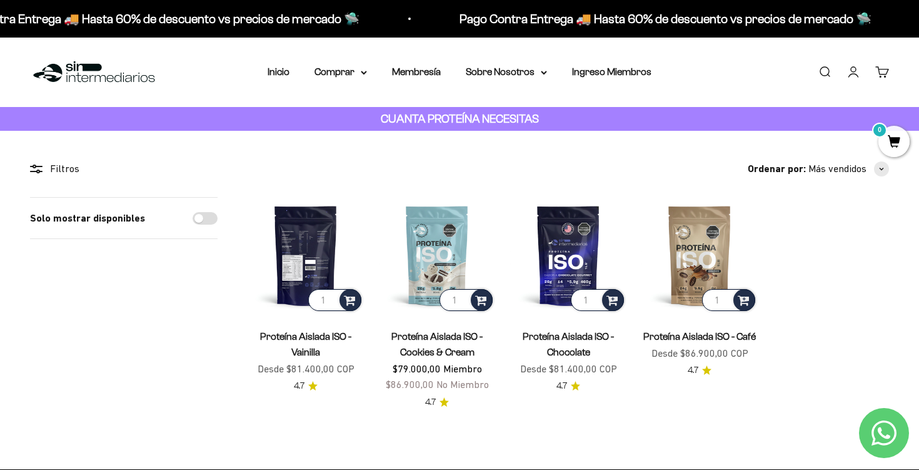
click at [311, 272] on img at bounding box center [306, 255] width 116 height 116
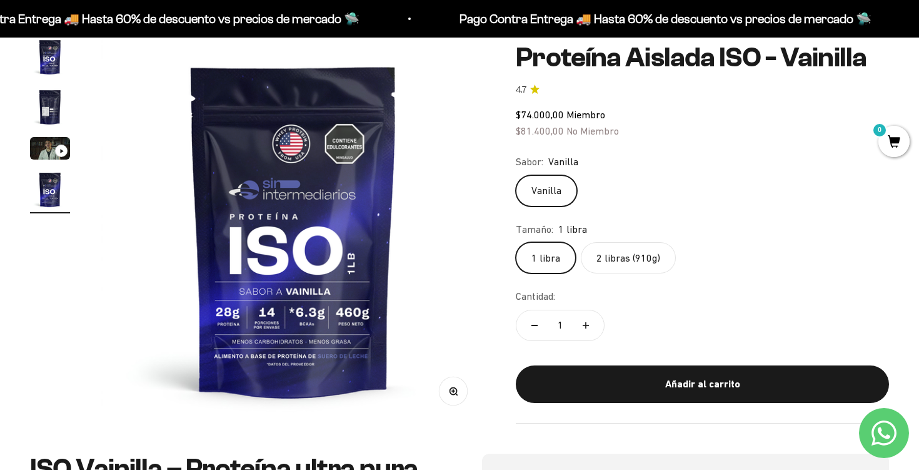
scroll to position [124, 0]
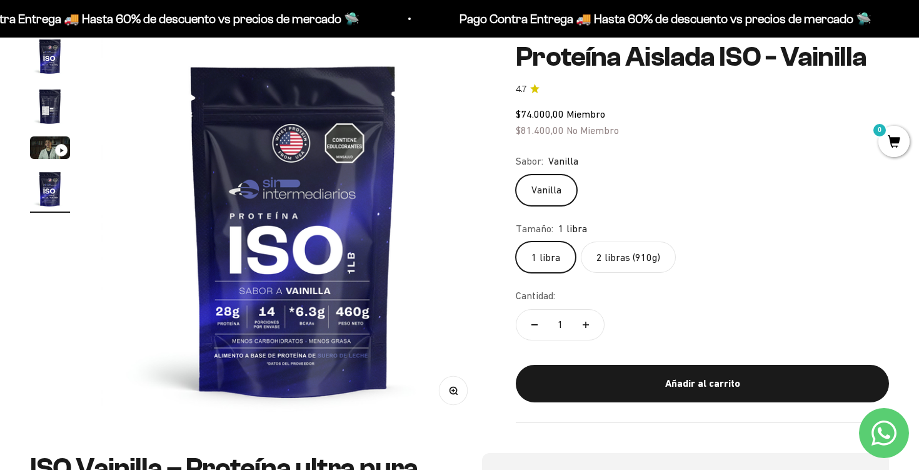
click at [621, 268] on label "2 libras (910g)" at bounding box center [628, 256] width 95 height 31
click at [516, 241] on input "2 libras (910g)" at bounding box center [515, 241] width 1 height 1
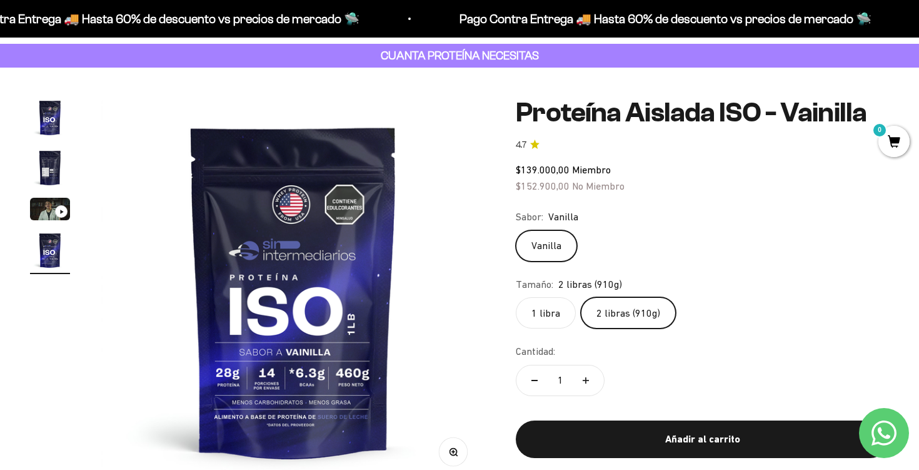
scroll to position [47, 0]
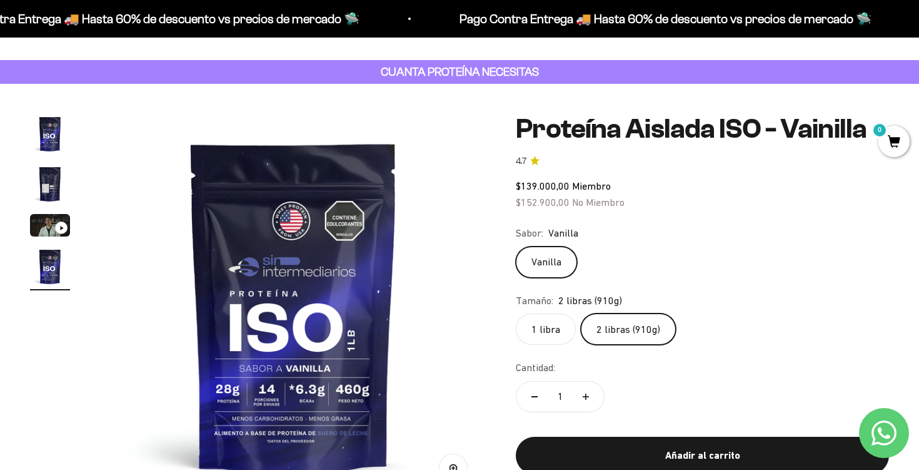
drag, startPoint x: 509, startPoint y: 181, endPoint x: 632, endPoint y: 197, distance: 124.2
click at [632, 197] on div "Zoom Ir al artículo 1 Ir al artículo 2 Ir al artículo 3 Ir al artículo 4 Proteí…" at bounding box center [459, 307] width 859 height 386
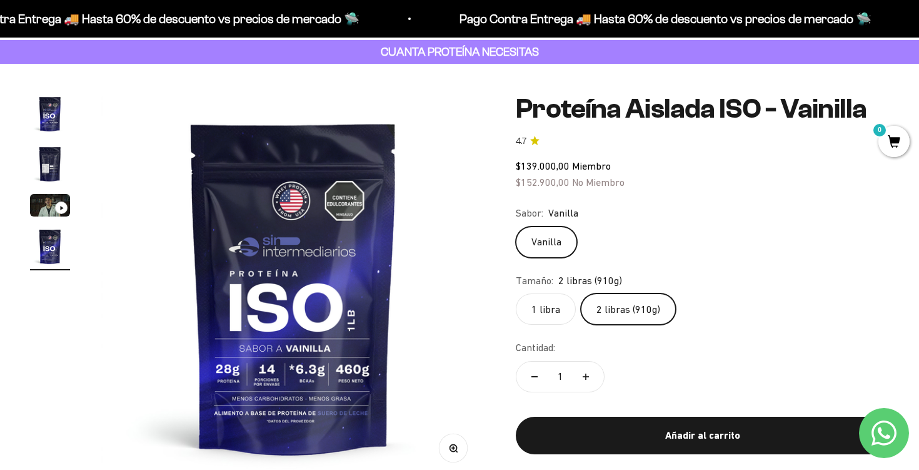
scroll to position [70, 0]
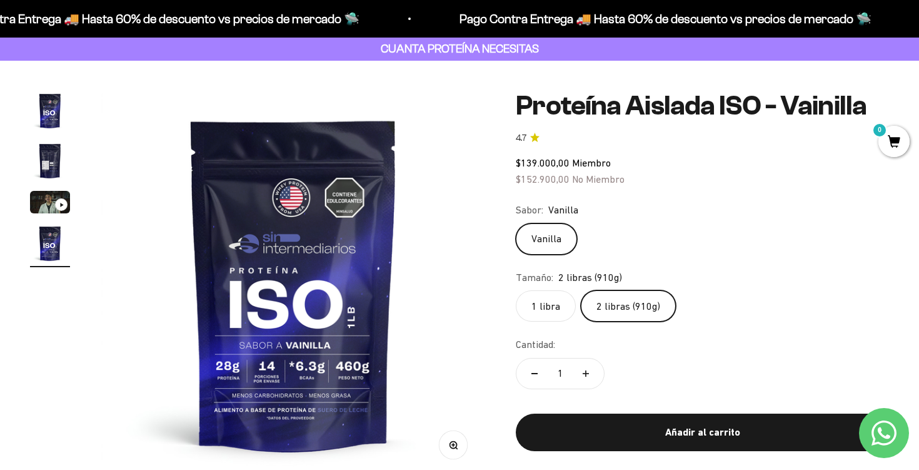
click at [714, 210] on div "Sabor: Vanilla" at bounding box center [702, 210] width 373 height 16
